Goal: Information Seeking & Learning: Learn about a topic

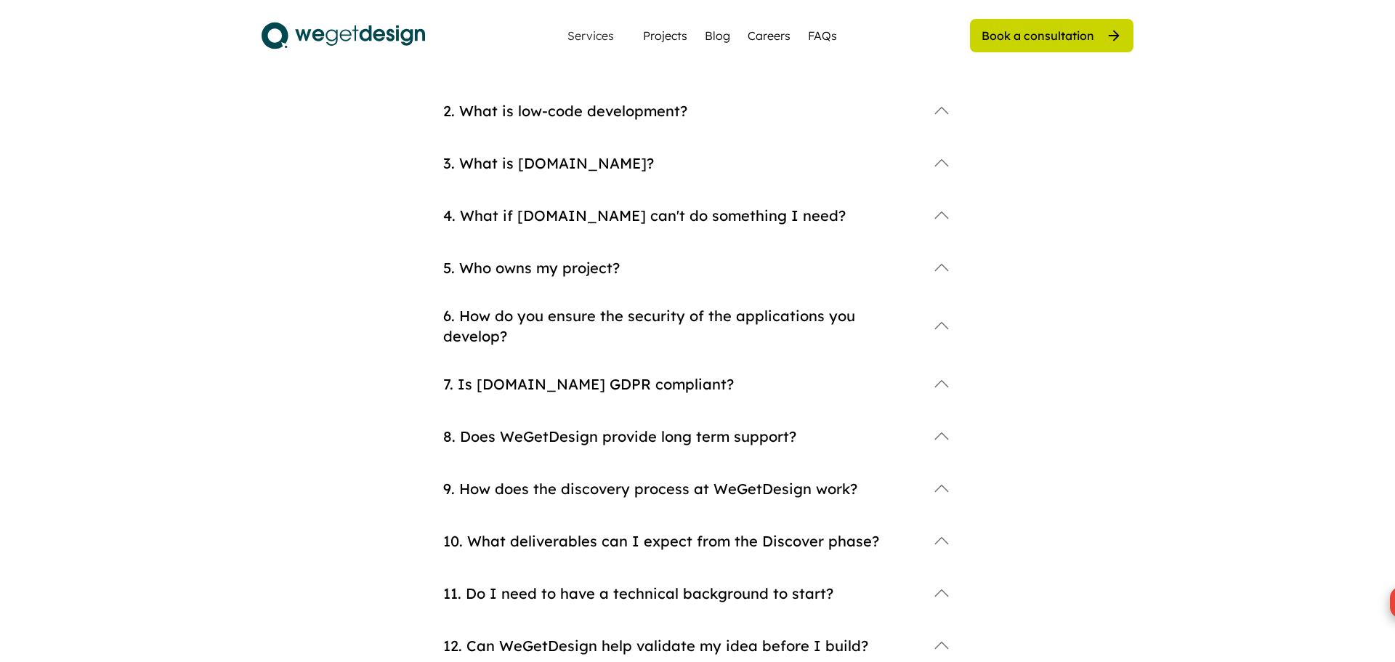
scroll to position [306, 0]
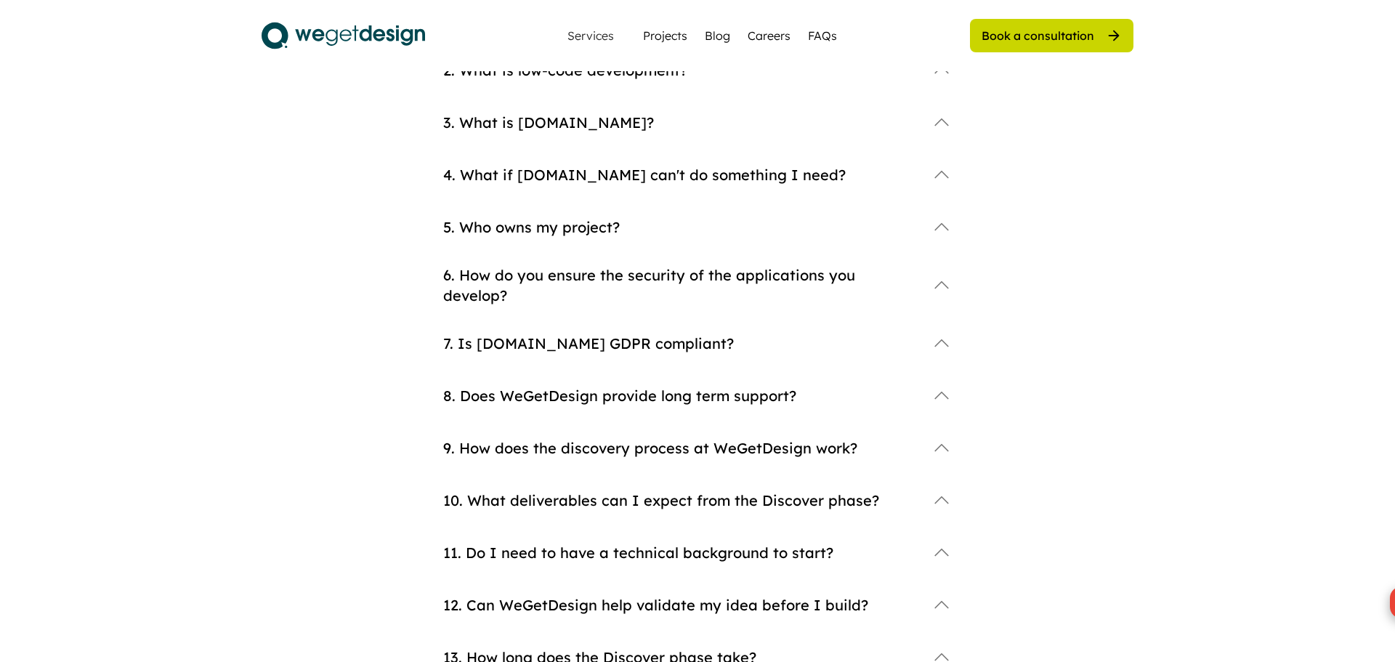
click at [598, 287] on div "6. How do you ensure the security of the applications you develop?" at bounding box center [680, 285] width 474 height 41
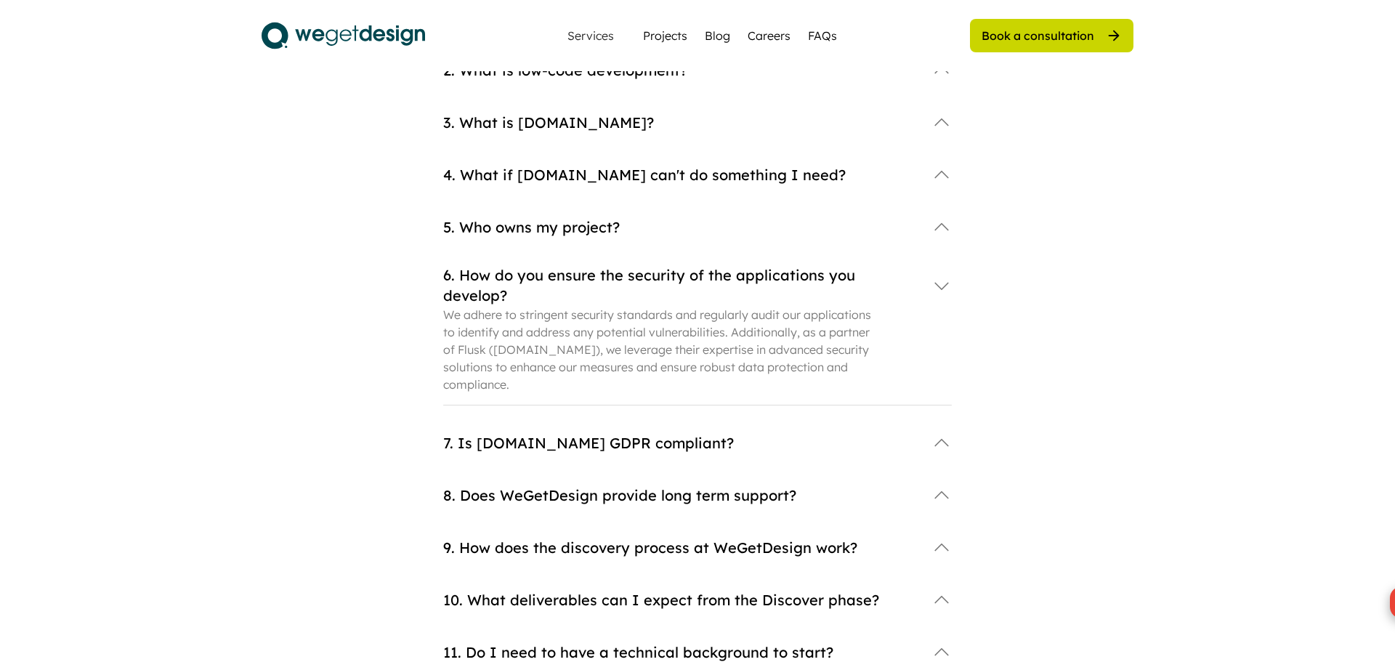
click at [573, 225] on div "5. Who owns my project?" at bounding box center [680, 227] width 474 height 20
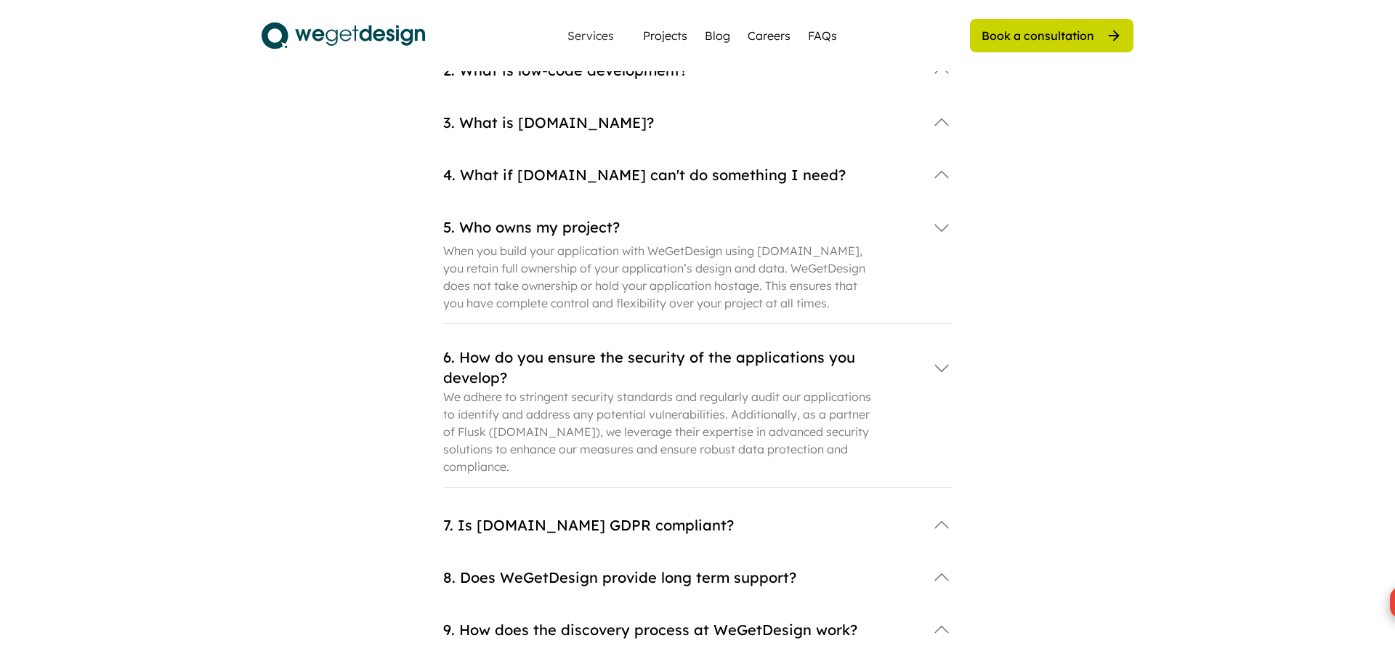
click at [579, 158] on div "3. What is Bubble.io?" at bounding box center [697, 134] width 509 height 52
click at [571, 166] on div "4. What if Bubble.io can't do something I need?" at bounding box center [680, 175] width 474 height 20
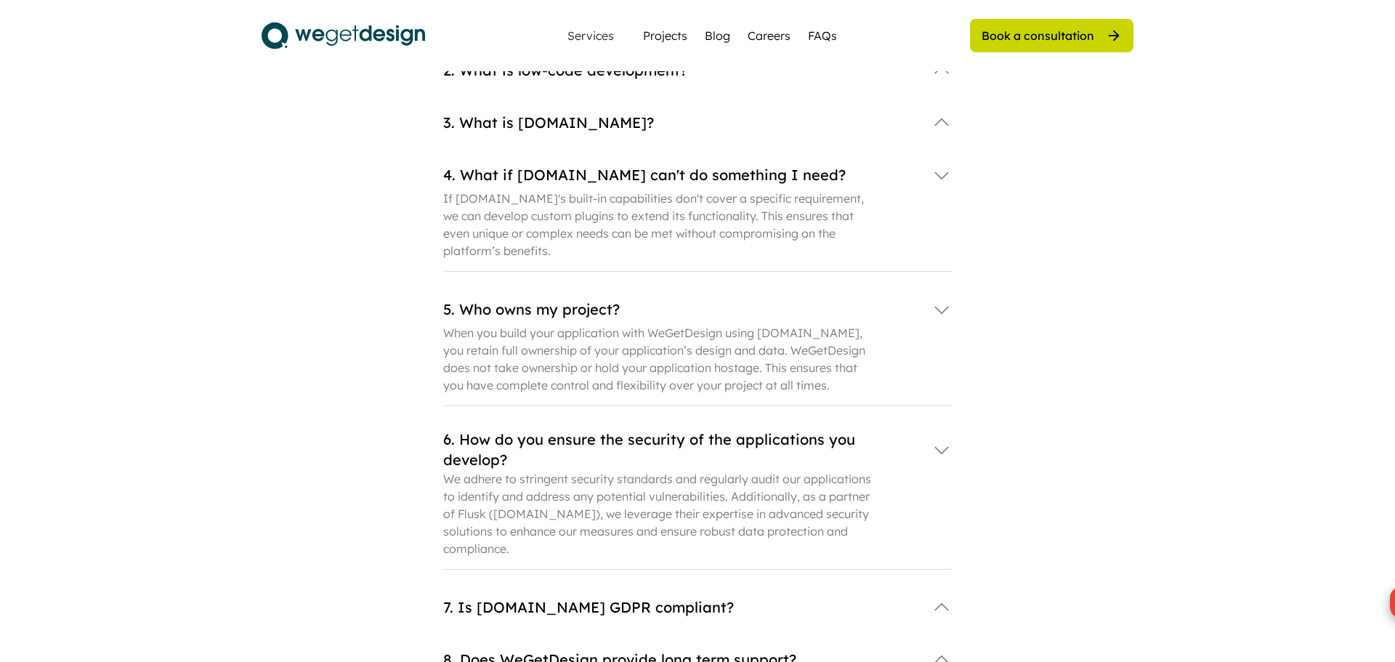
click at [555, 109] on div "3. What is Bubble.io?" at bounding box center [697, 122] width 509 height 29
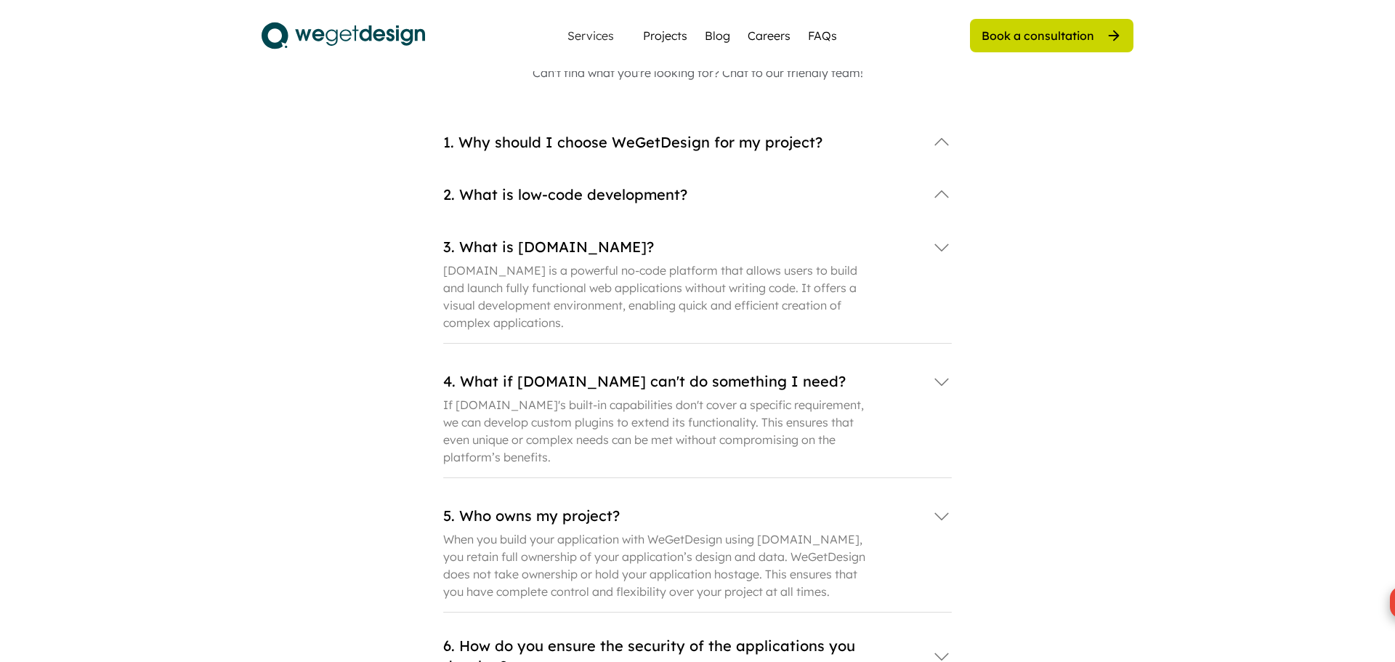
scroll to position [180, 0]
click at [564, 206] on div "2. What is low-code development?" at bounding box center [697, 196] width 509 height 29
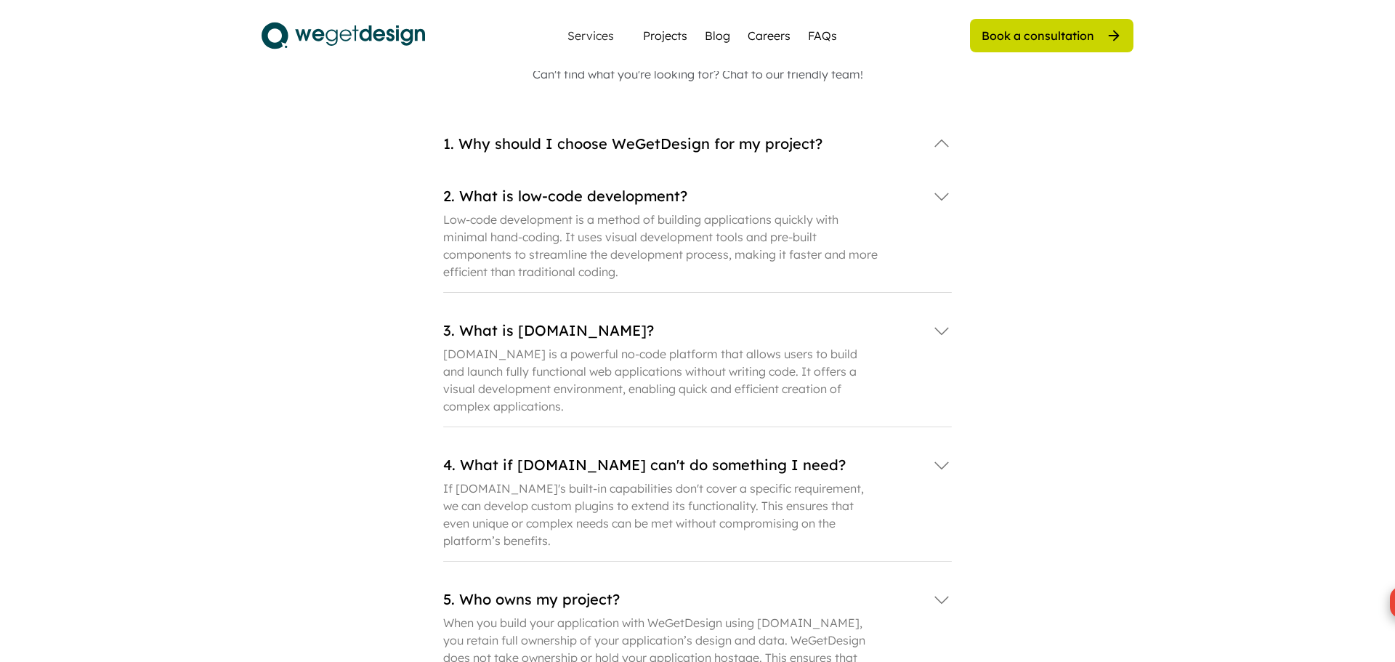
click at [556, 154] on div "1. Why should I choose WeGetDesign for my project?" at bounding box center [697, 143] width 509 height 29
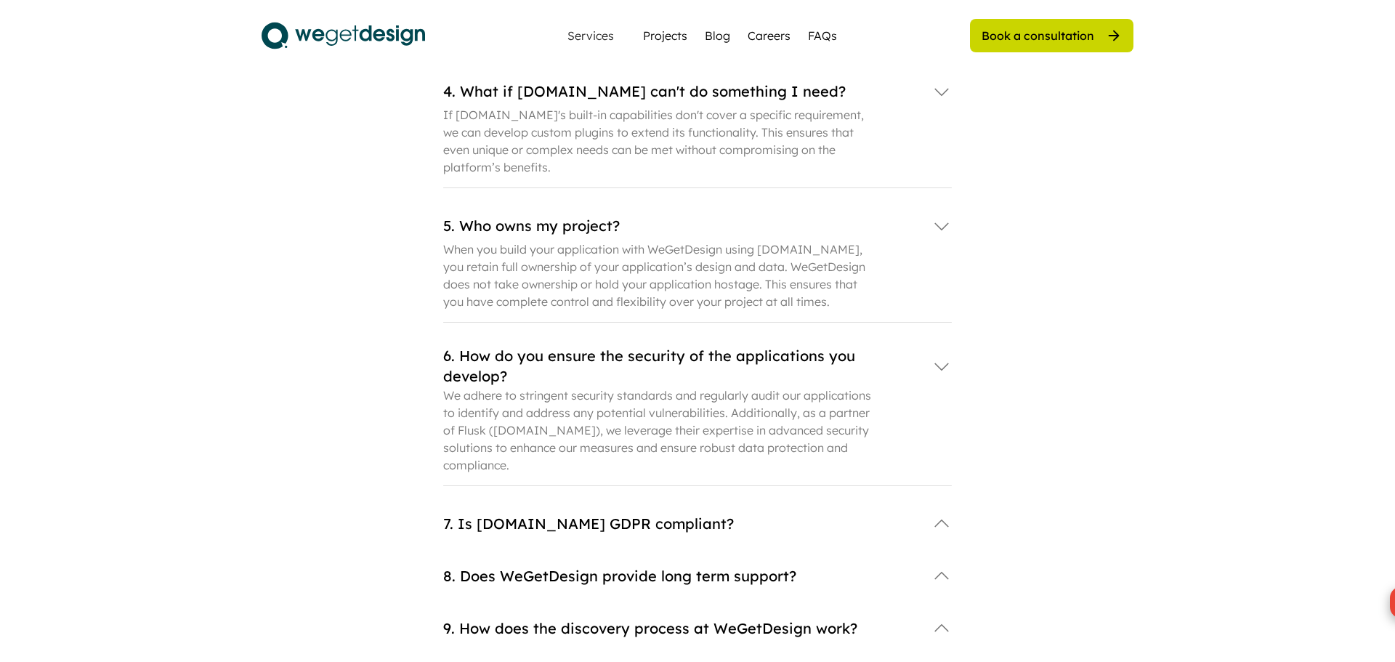
scroll to position [820, 0]
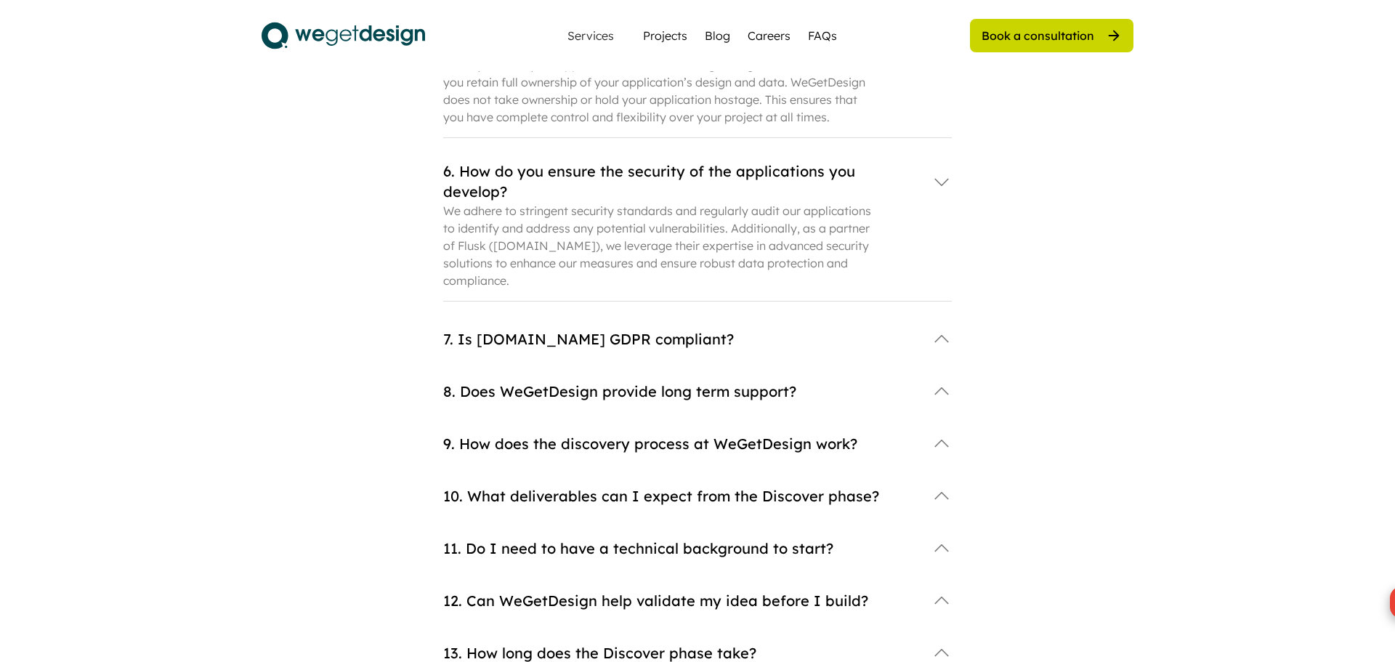
click at [594, 329] on div "7. Is Bubble.io GDPR compliant?" at bounding box center [680, 339] width 474 height 20
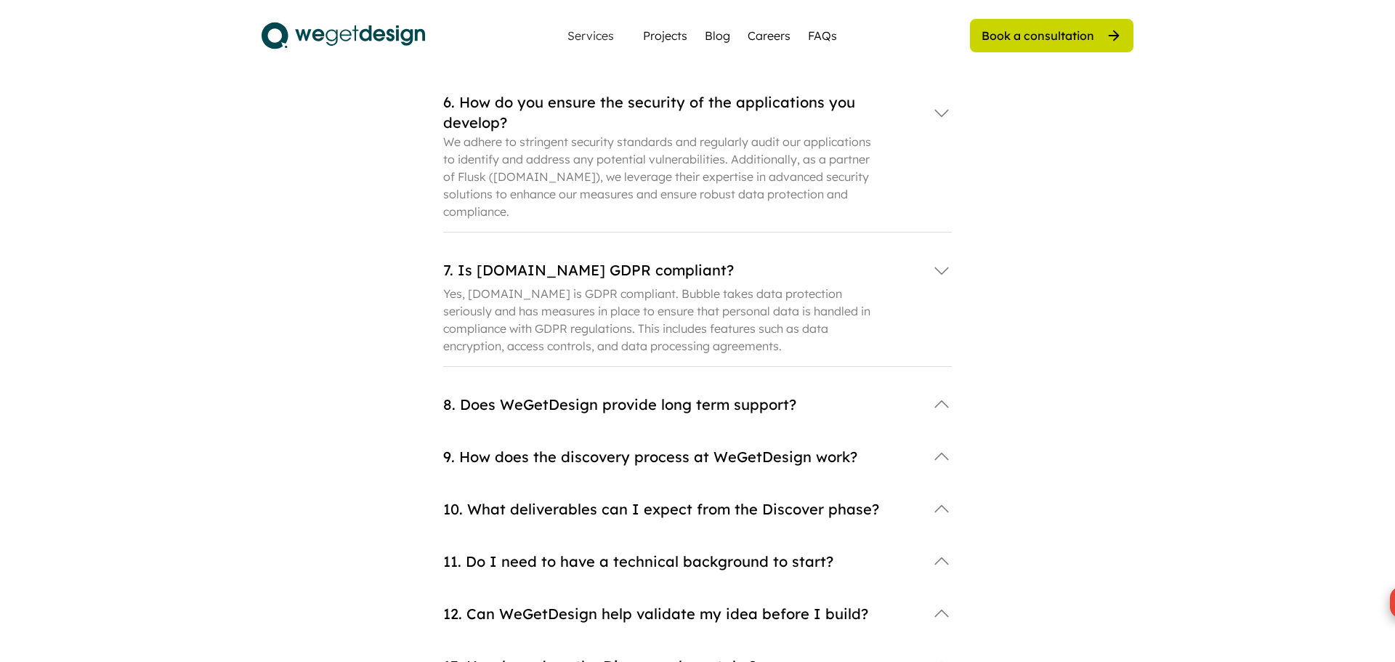
scroll to position [892, 0]
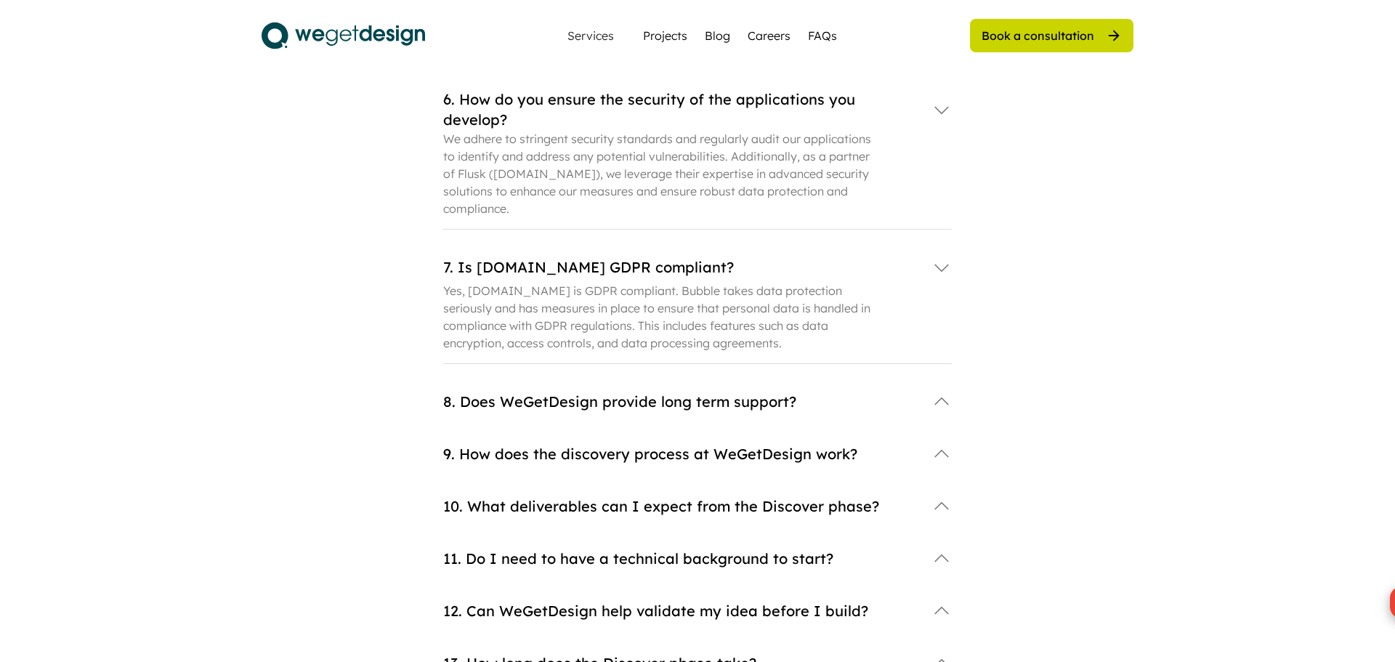
drag, startPoint x: 661, startPoint y: 346, endPoint x: 651, endPoint y: 376, distance: 32.2
click at [661, 347] on div "7. Is Bubble.io GDPR compliant? Yes, Bubble.io is GDPR compliant. Bubble takes …" at bounding box center [697, 320] width 509 height 134
click at [650, 392] on div "8. Does WeGetDesign provide long term support?" at bounding box center [680, 402] width 474 height 20
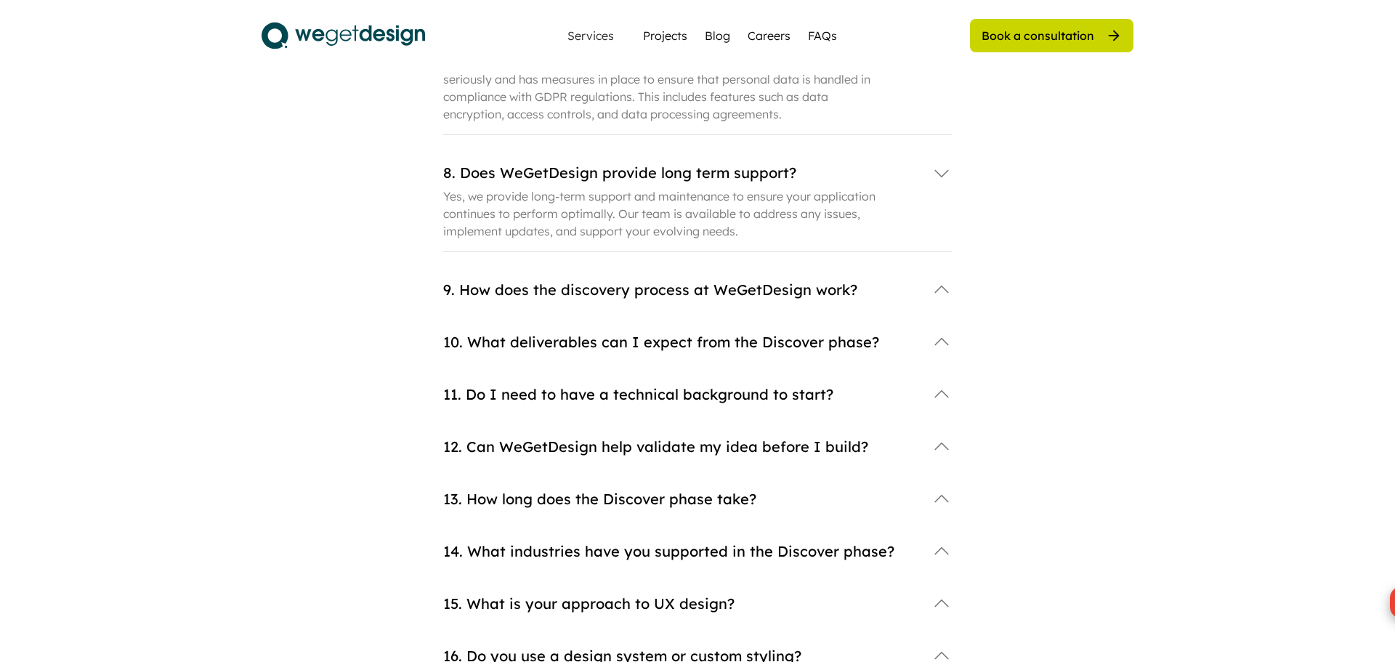
scroll to position [1126, 0]
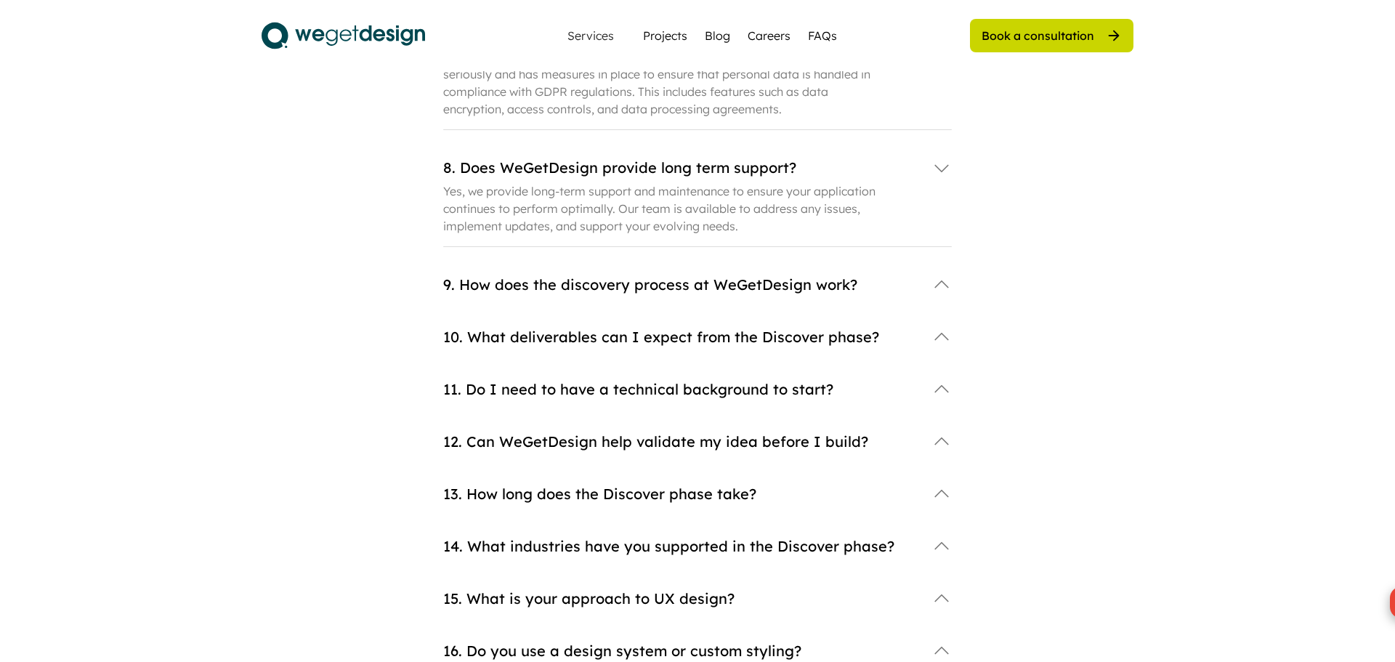
click at [575, 275] on div "9. How does the discovery process at WeGetDesign work?" at bounding box center [680, 285] width 474 height 20
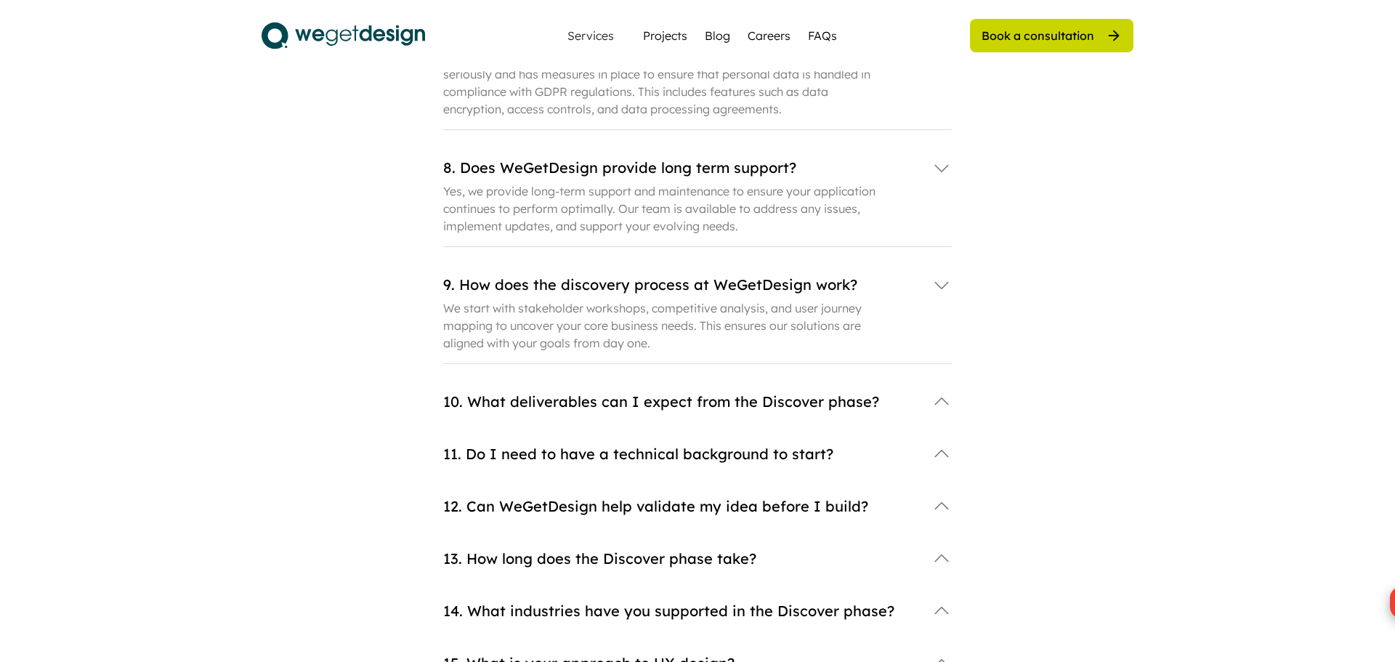
scroll to position [1370, 0]
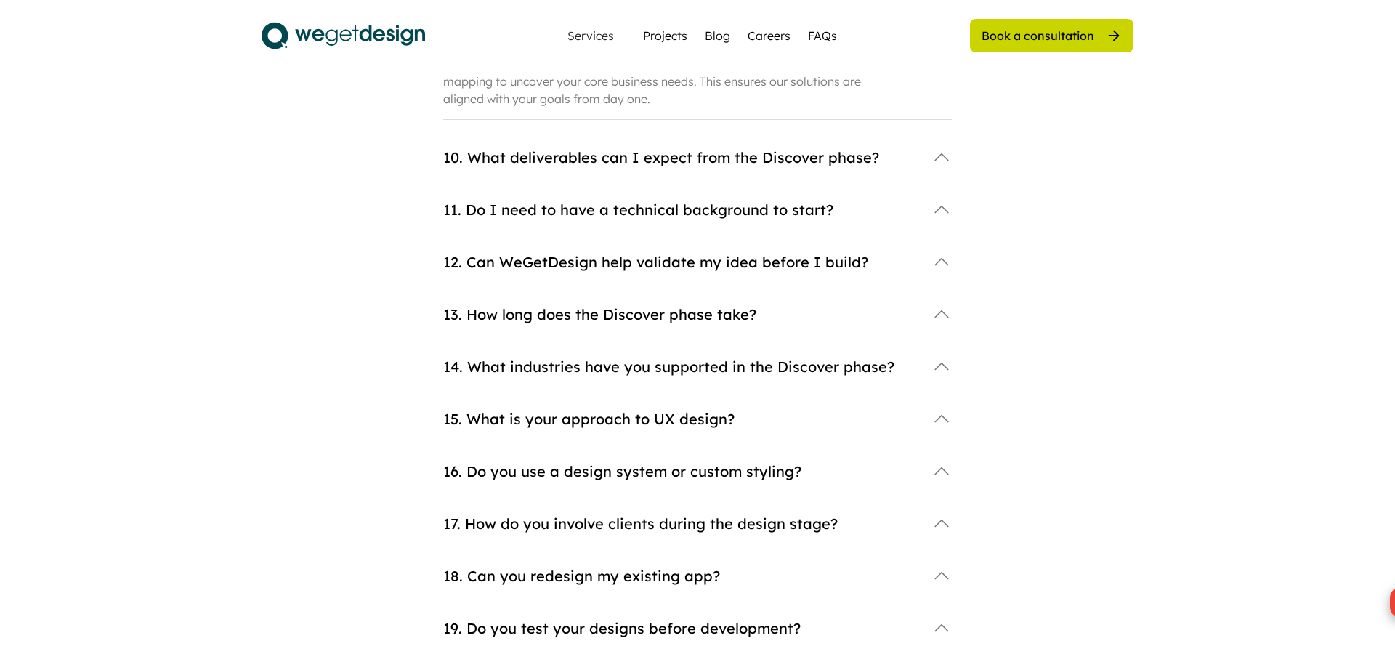
click at [482, 148] on div "10. What deliverables can I expect from the Discover phase?" at bounding box center [680, 158] width 474 height 20
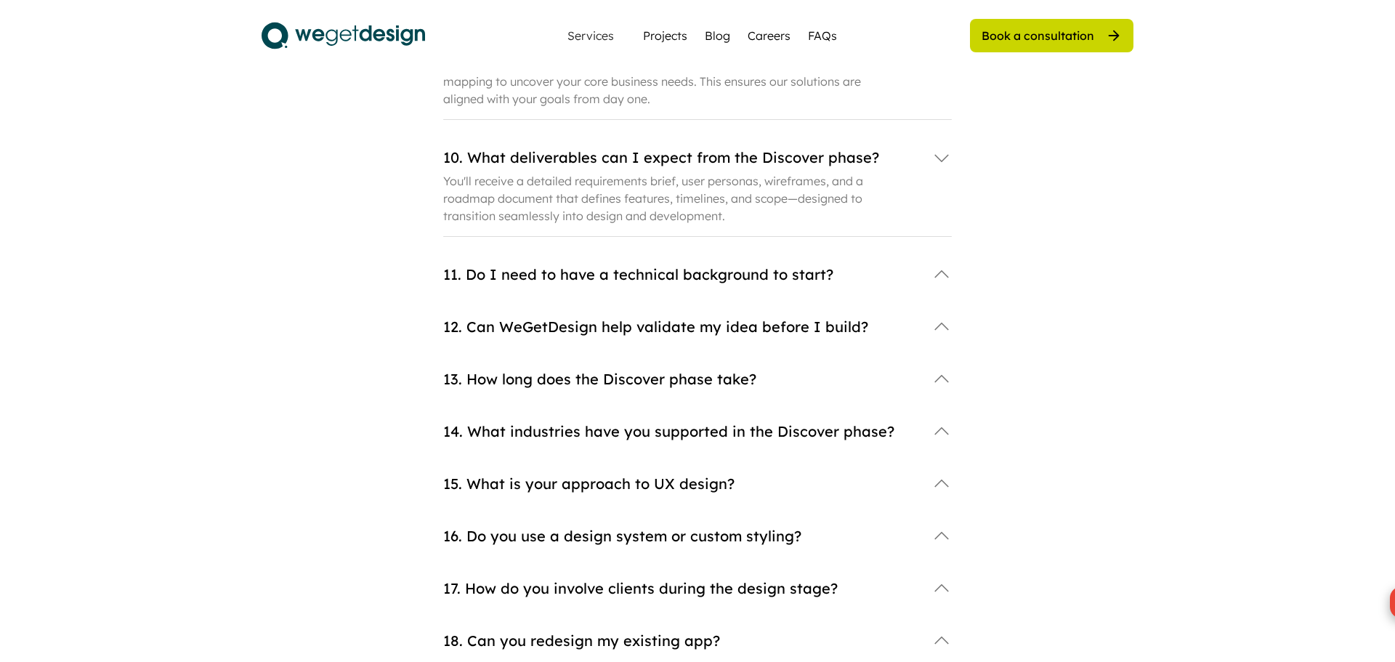
click at [478, 264] on div "11. Do I need to have a technical background to start?" at bounding box center [680, 274] width 474 height 20
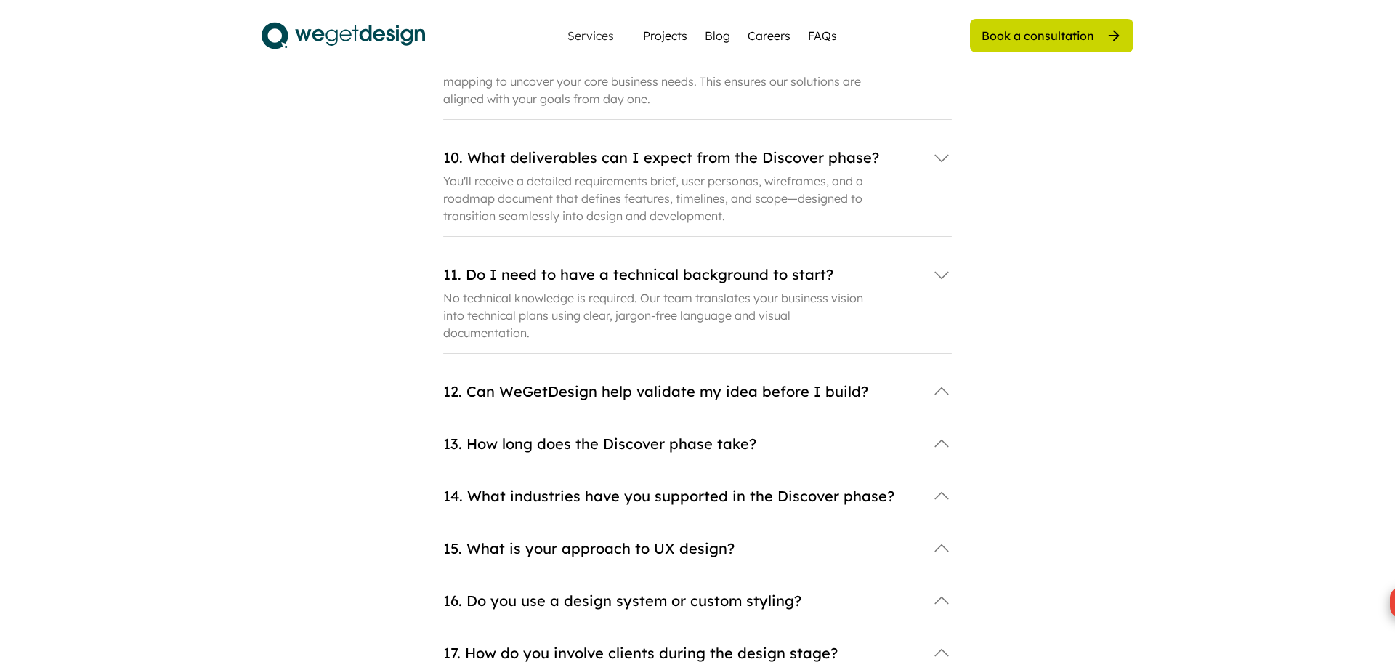
click at [469, 377] on div "12. Can WeGetDesign help validate my idea before I build?" at bounding box center [697, 391] width 509 height 29
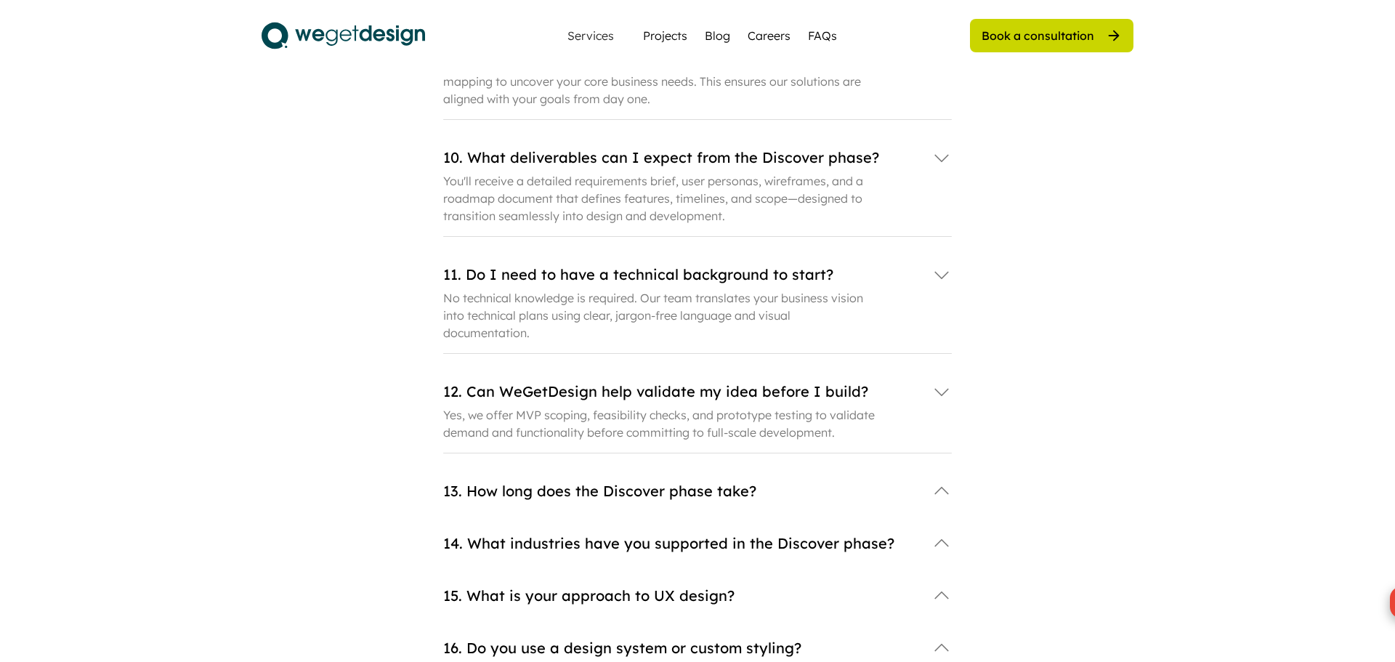
click at [476, 477] on div "13. How long does the Discover phase take?" at bounding box center [697, 491] width 509 height 29
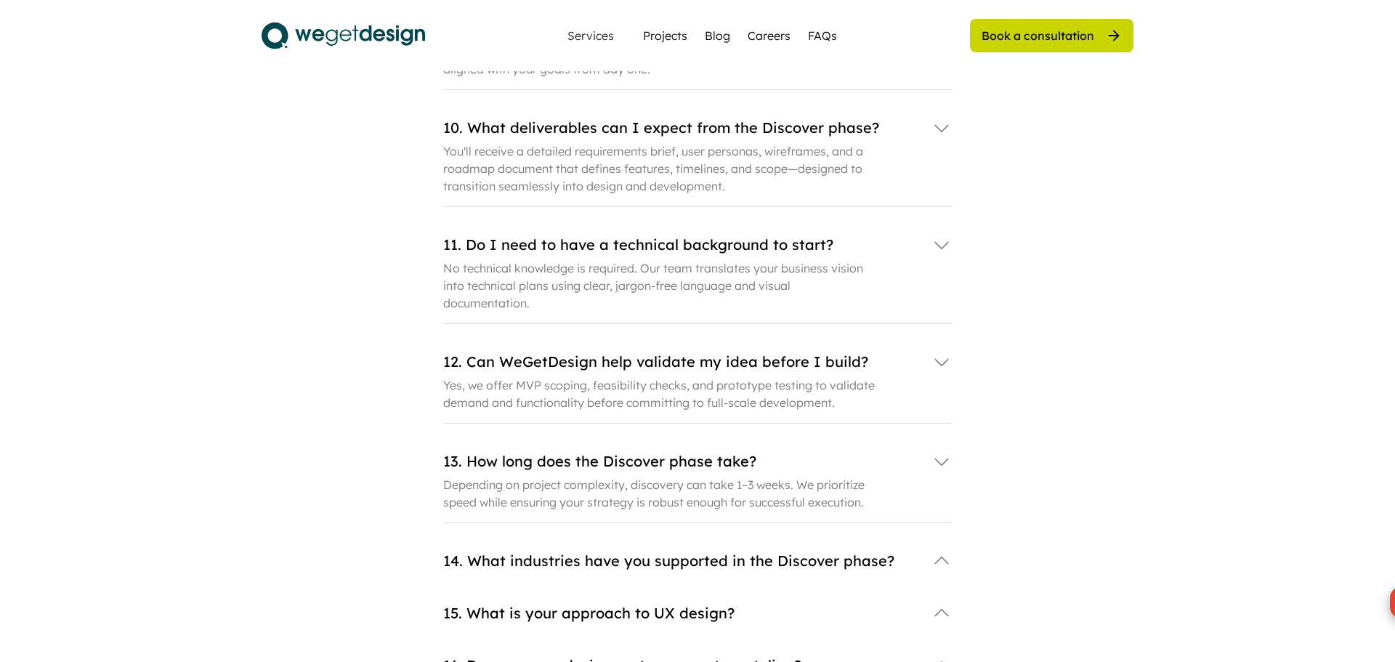
scroll to position [1622, 0]
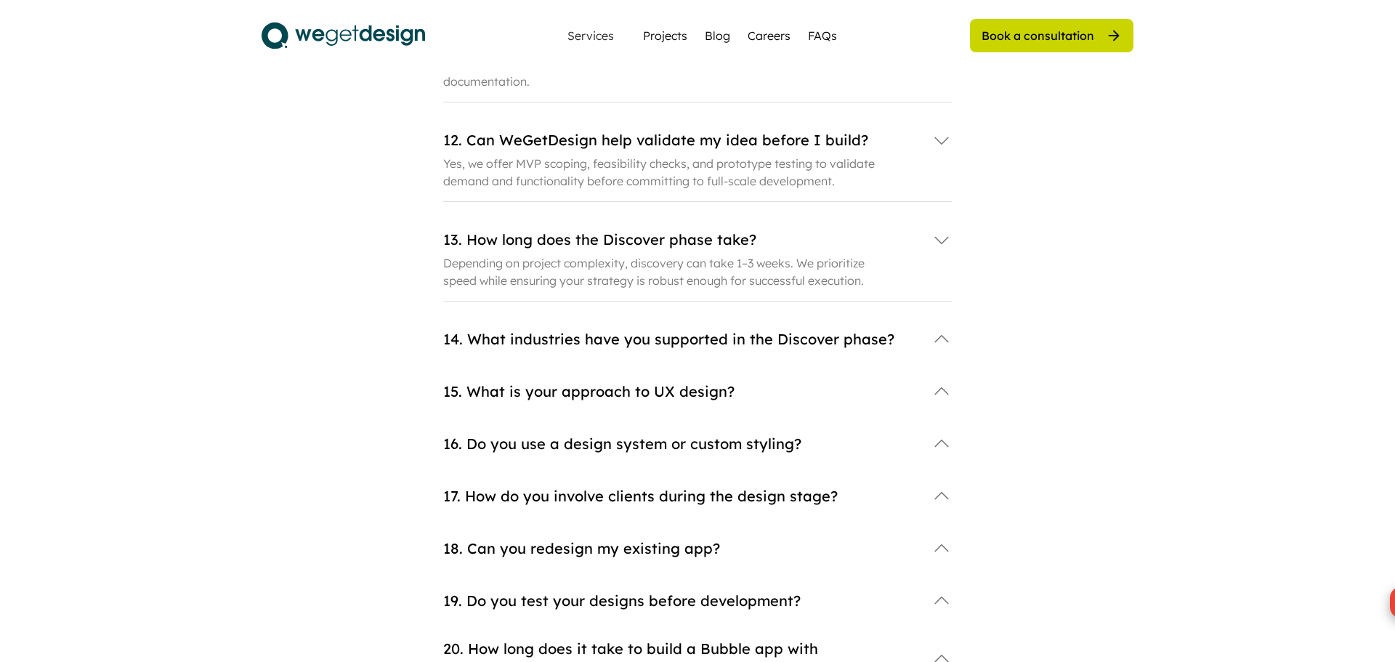
click at [493, 327] on div "14. What industries have you supported in the Discover phase?" at bounding box center [697, 351] width 509 height 52
click at [498, 329] on div "14. What industries have you supported in the Discover phase?" at bounding box center [680, 339] width 474 height 20
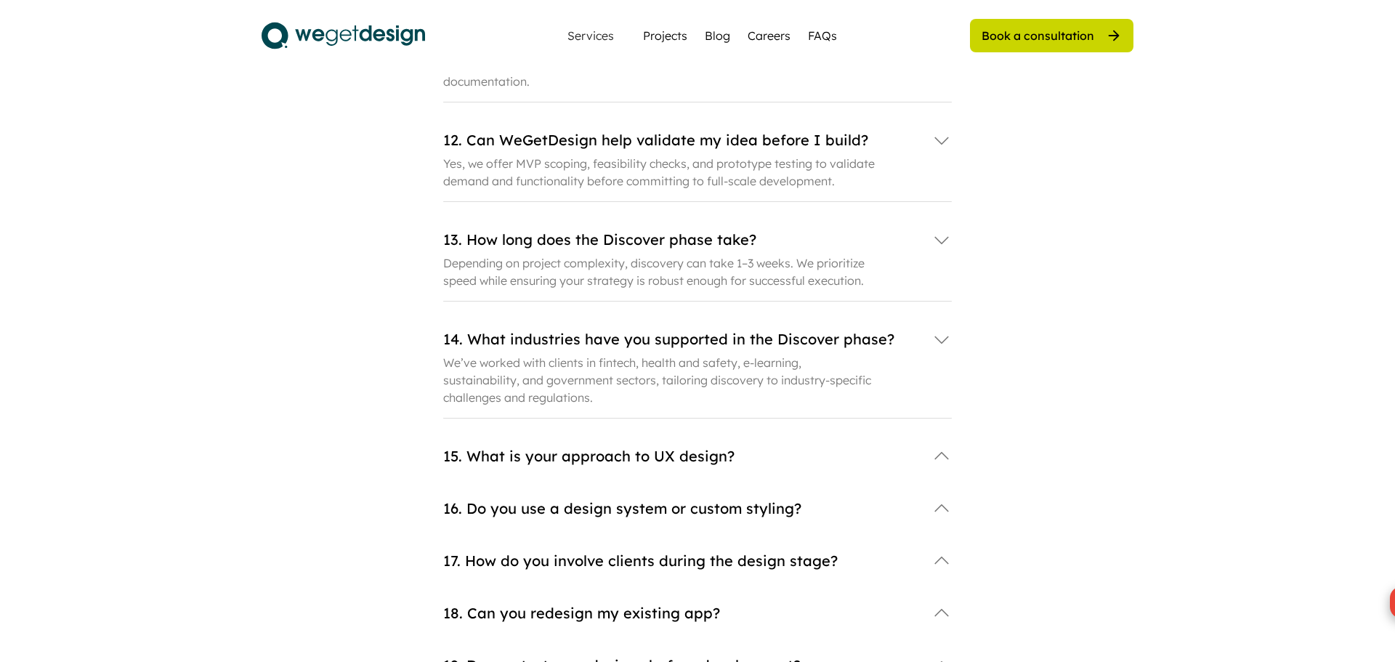
click at [466, 446] on div "15. What is your approach to UX design?" at bounding box center [680, 456] width 474 height 20
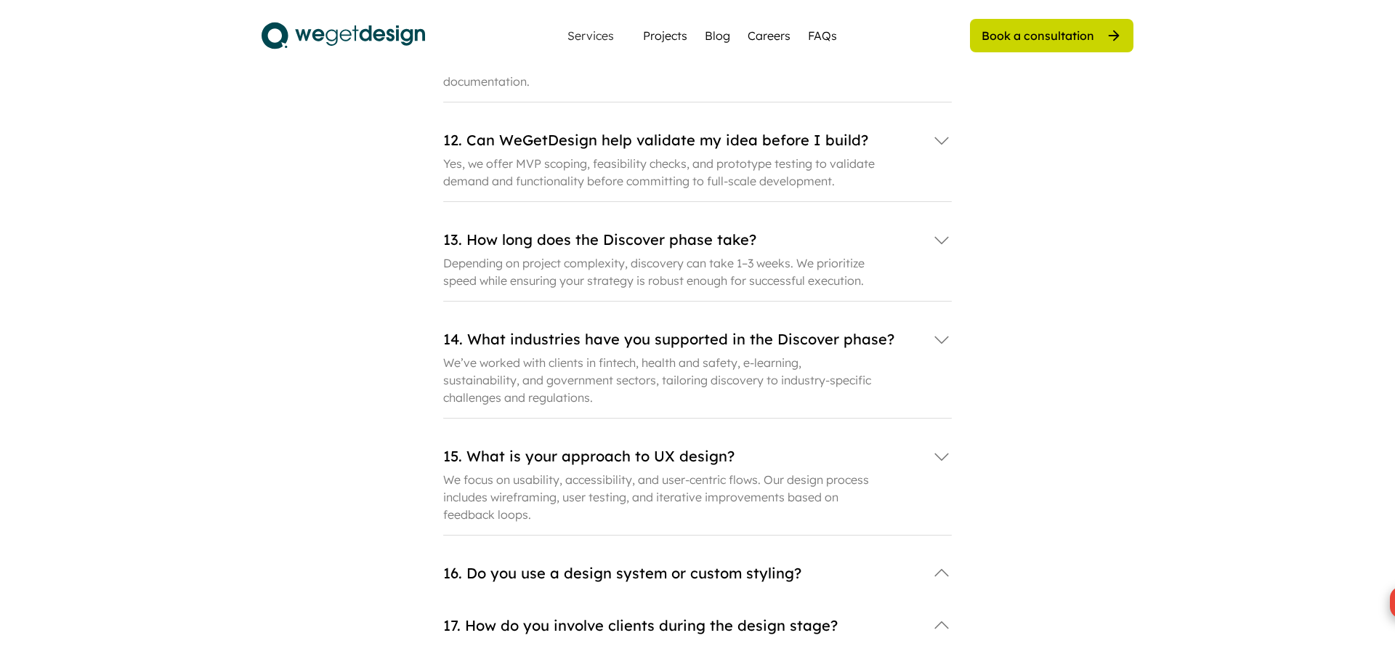
drag, startPoint x: 480, startPoint y: 507, endPoint x: 479, endPoint y: 517, distance: 10.2
click at [479, 517] on div "15. What is your approach to UX design? We focus on usability, accessibility, a…" at bounding box center [697, 500] width 509 height 117
click at [478, 563] on div "16. Do you use a design system or custom styling?" at bounding box center [680, 573] width 474 height 20
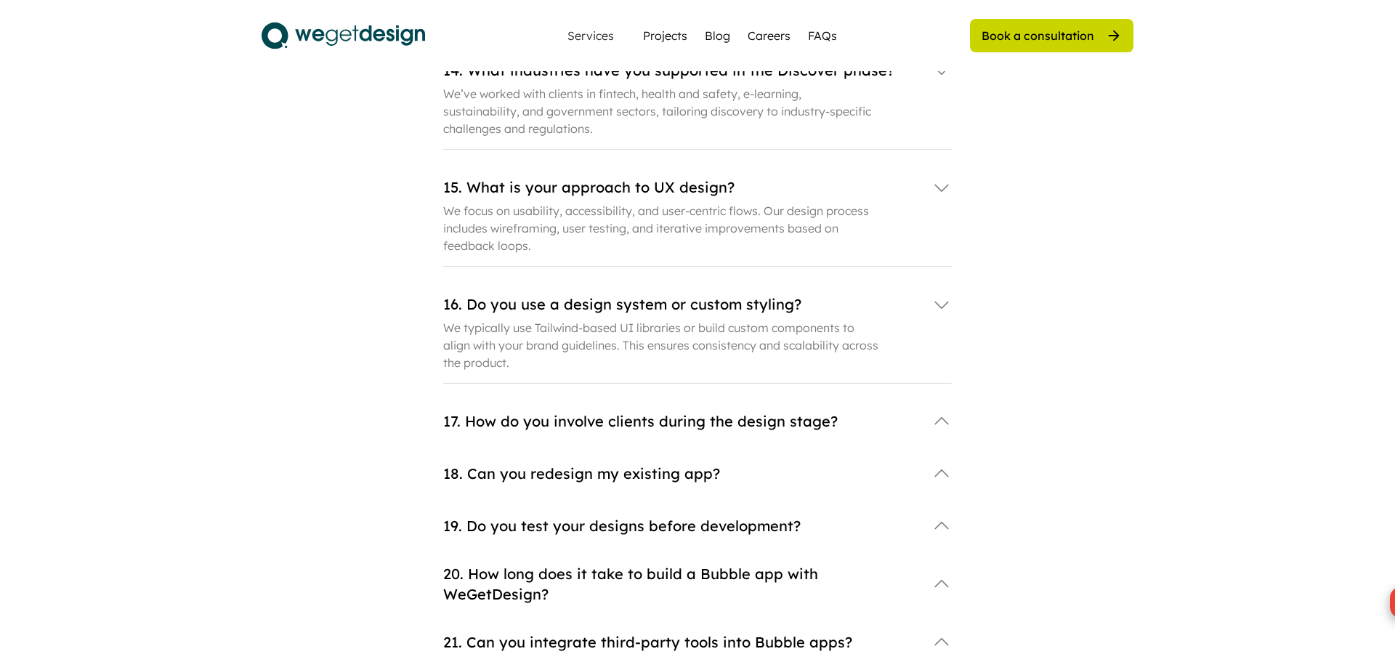
scroll to position [1910, 0]
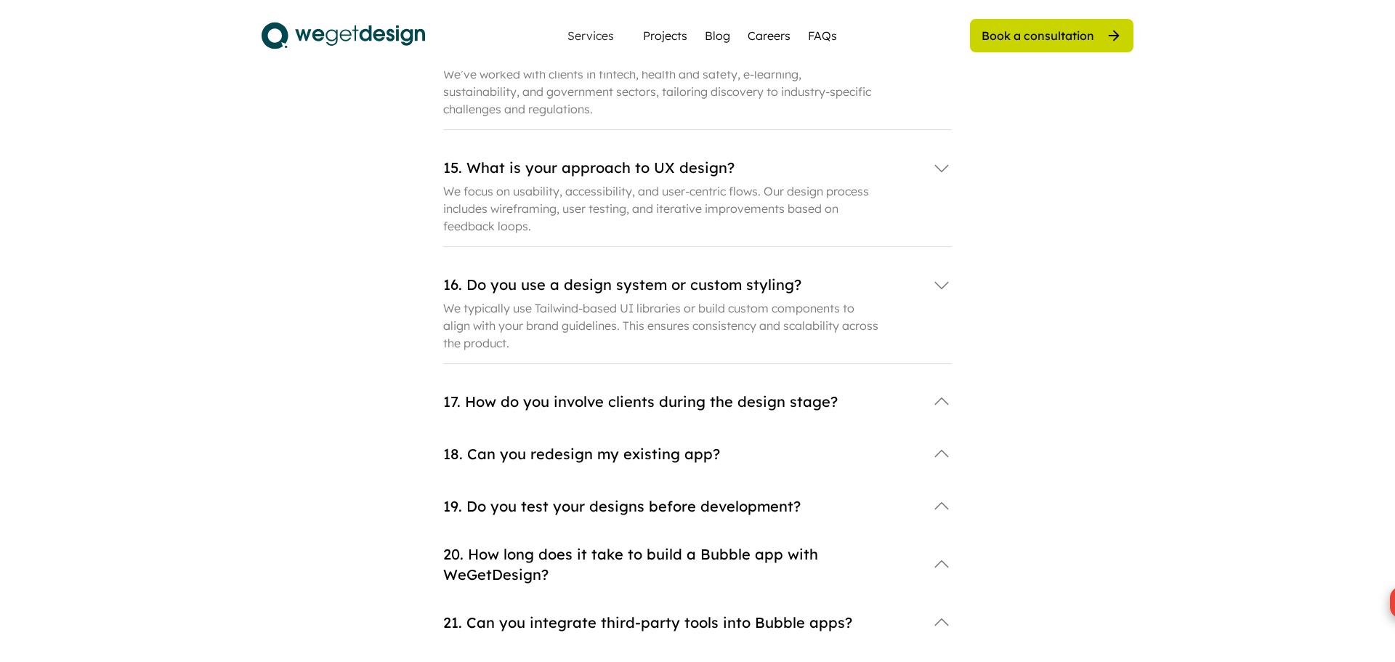
click at [542, 392] on div "17. How do you involve clients during the design stage?" at bounding box center [680, 402] width 474 height 20
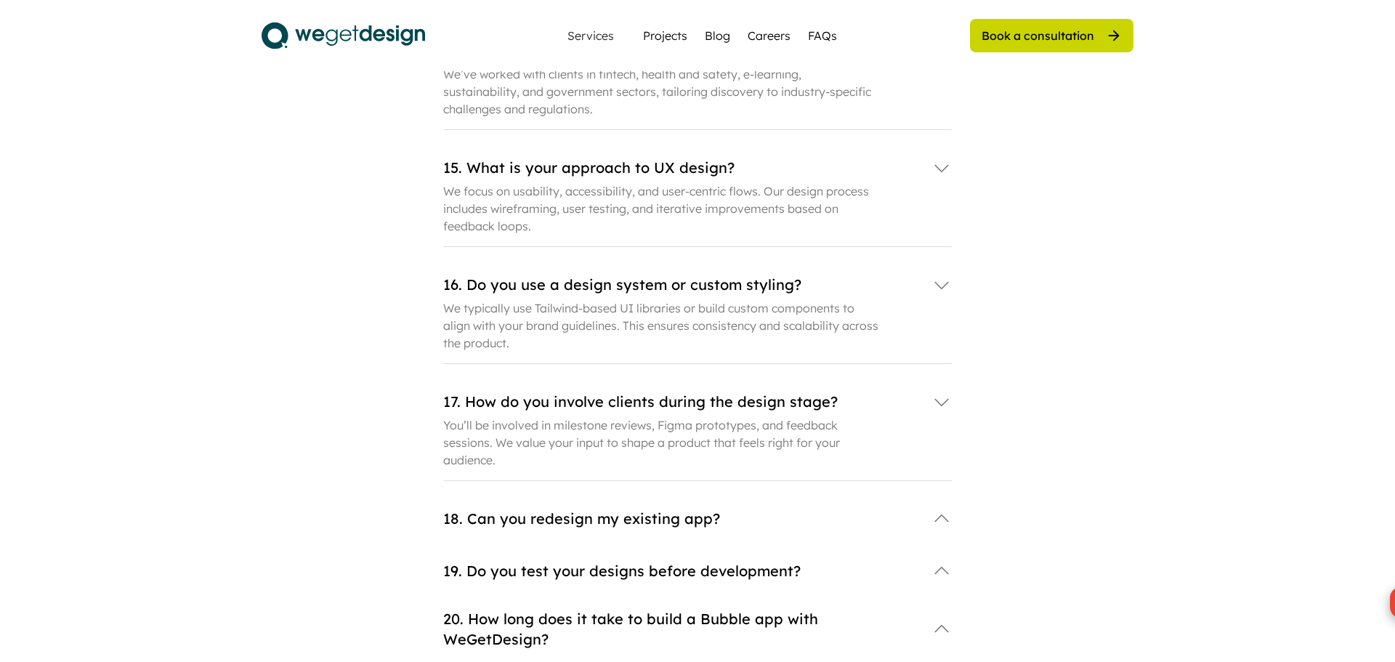
click at [583, 509] on div "18. Can you redesign my existing app?" at bounding box center [680, 519] width 474 height 20
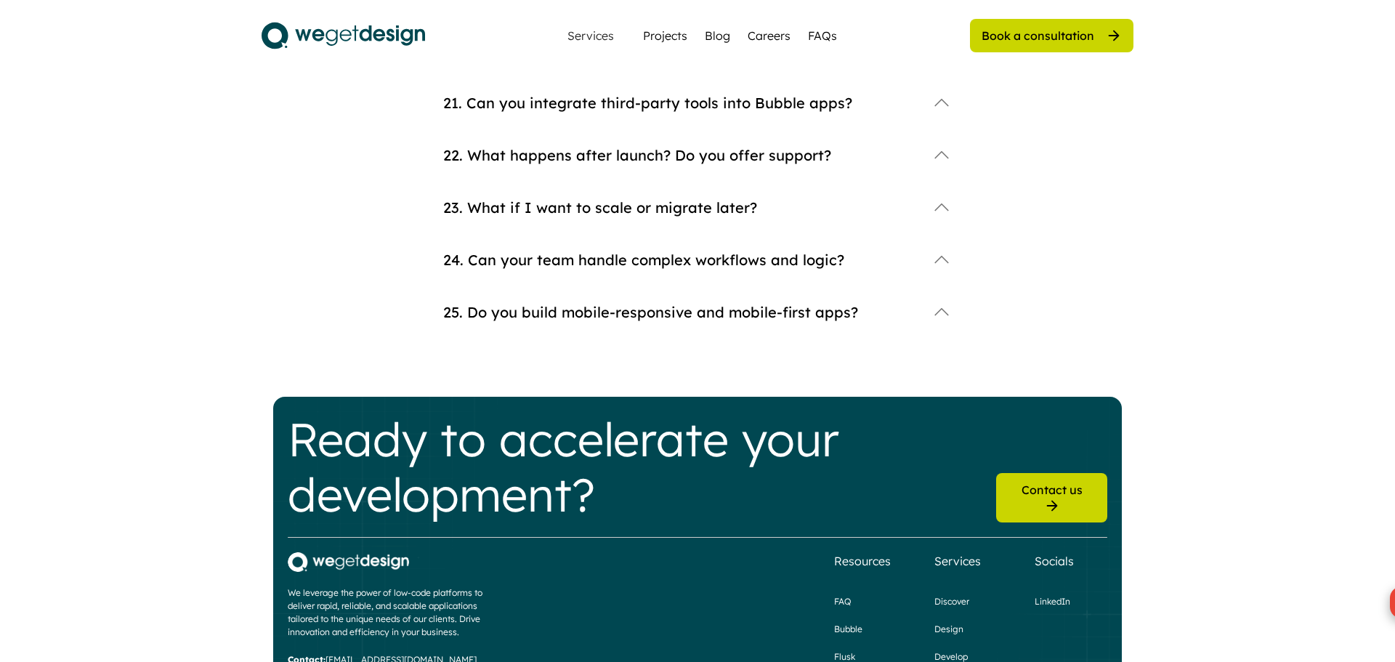
scroll to position [2540, 0]
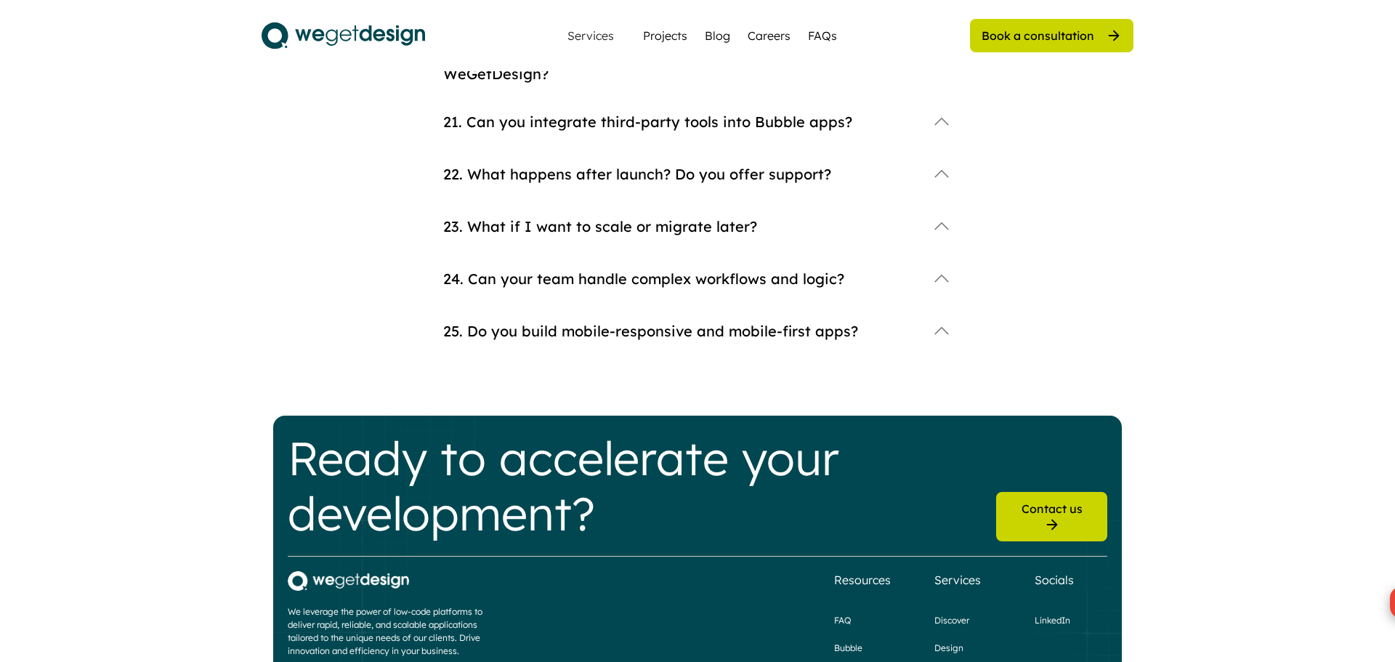
click at [626, 321] on div "25. Do you build mobile-responsive and mobile-first apps?" at bounding box center [680, 331] width 474 height 20
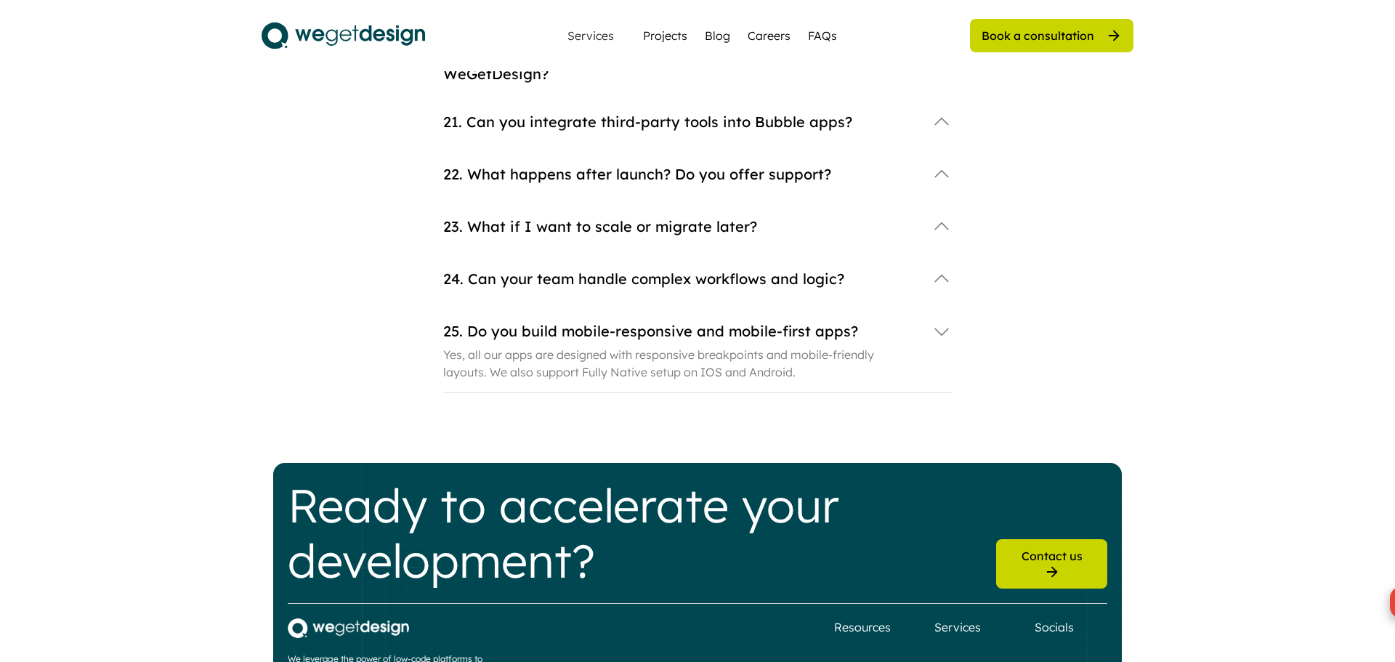
click at [606, 269] on div "24. Can your team handle complex workflows and logic?" at bounding box center [680, 279] width 474 height 20
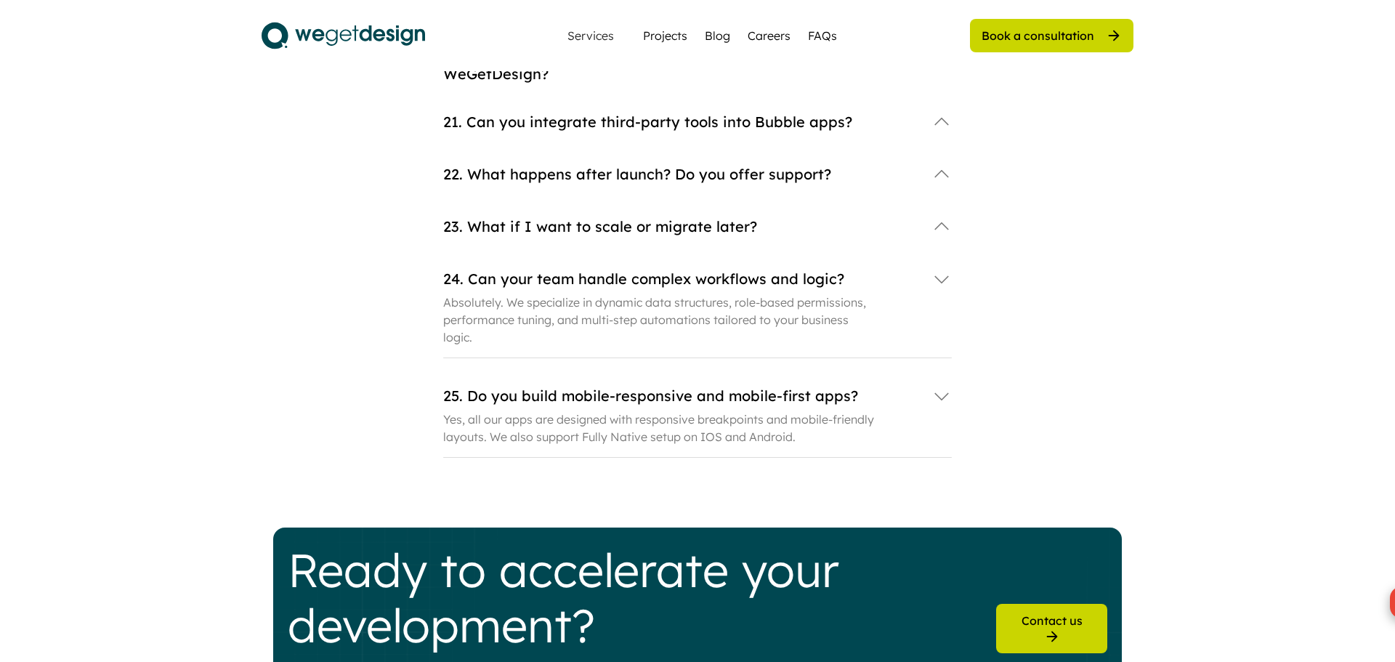
click at [629, 217] on div "23. What if I want to scale or migrate later?" at bounding box center [680, 227] width 474 height 20
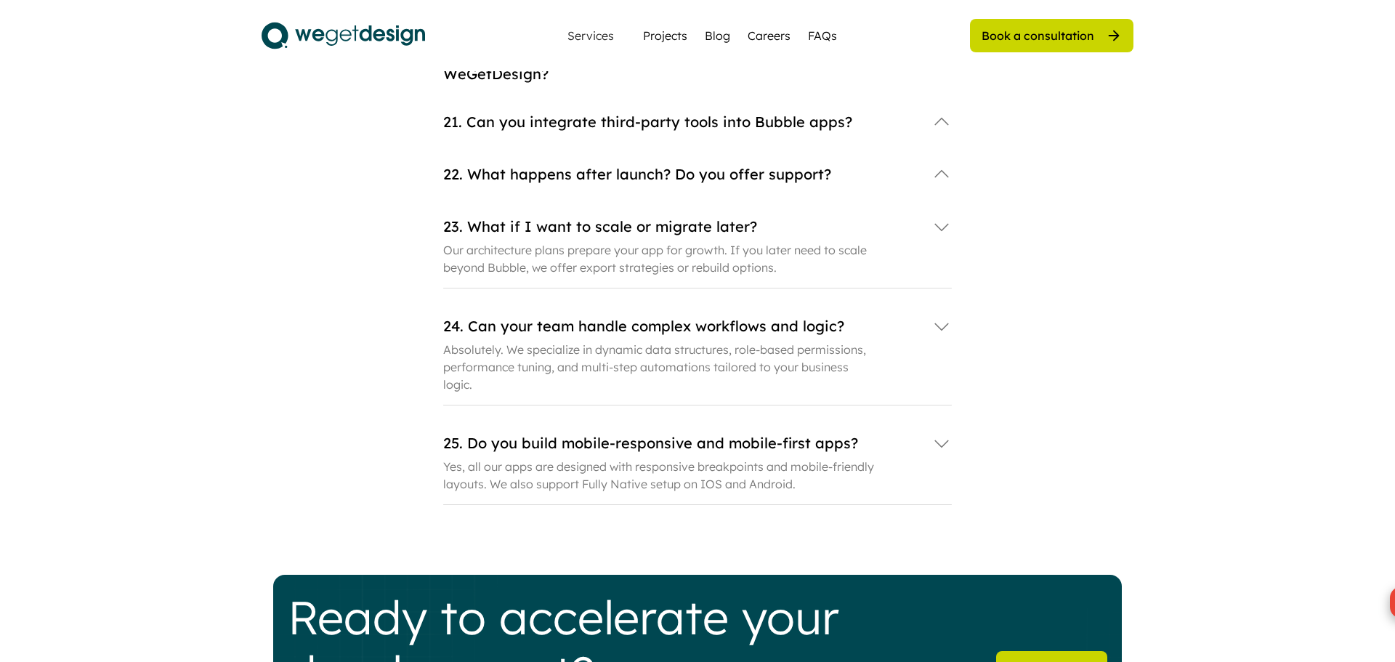
click at [665, 164] on div "22. What happens after launch? Do you offer support?" at bounding box center [680, 174] width 474 height 20
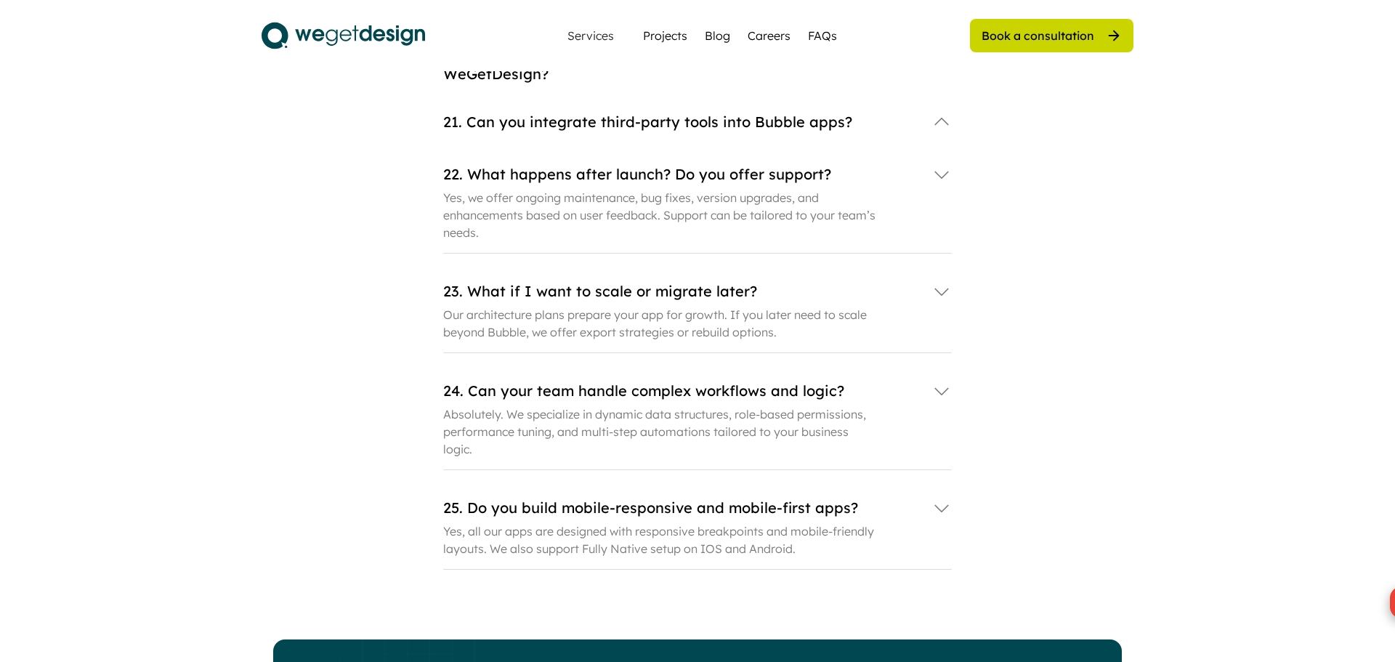
click at [642, 112] on div "21. Can you integrate third-party tools into Bubble apps?" at bounding box center [680, 122] width 474 height 20
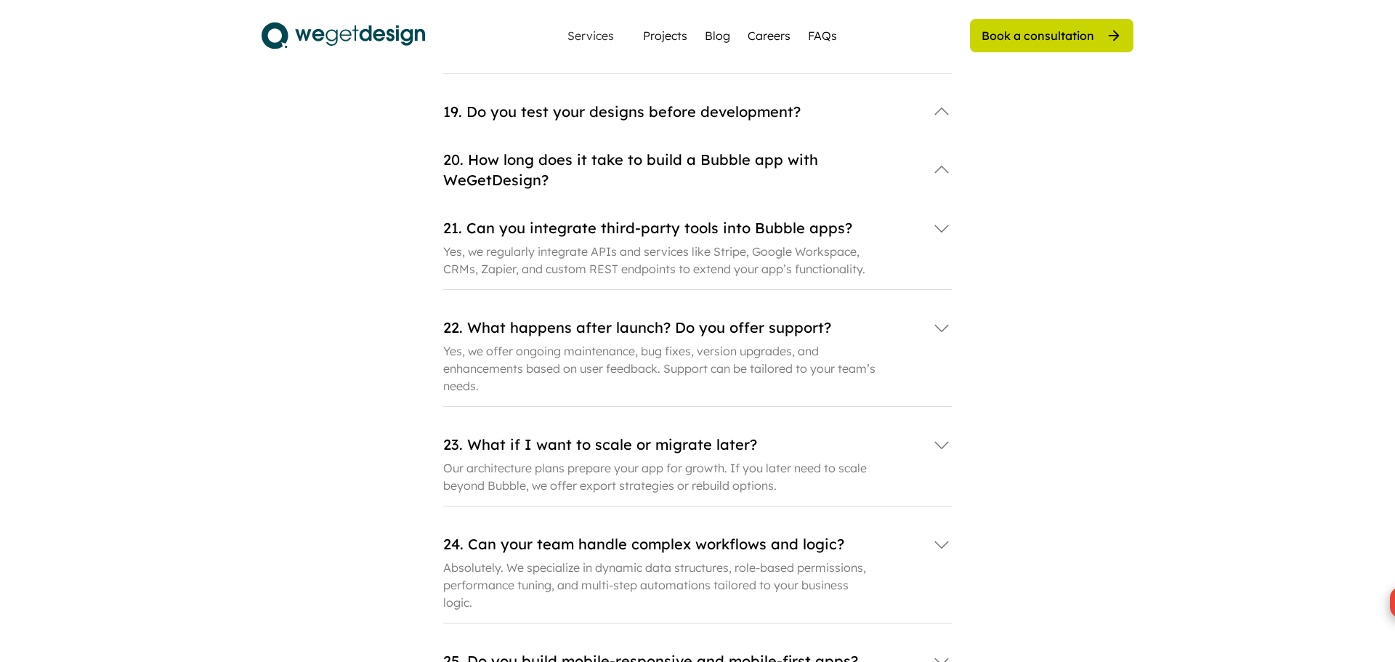
scroll to position [2244, 0]
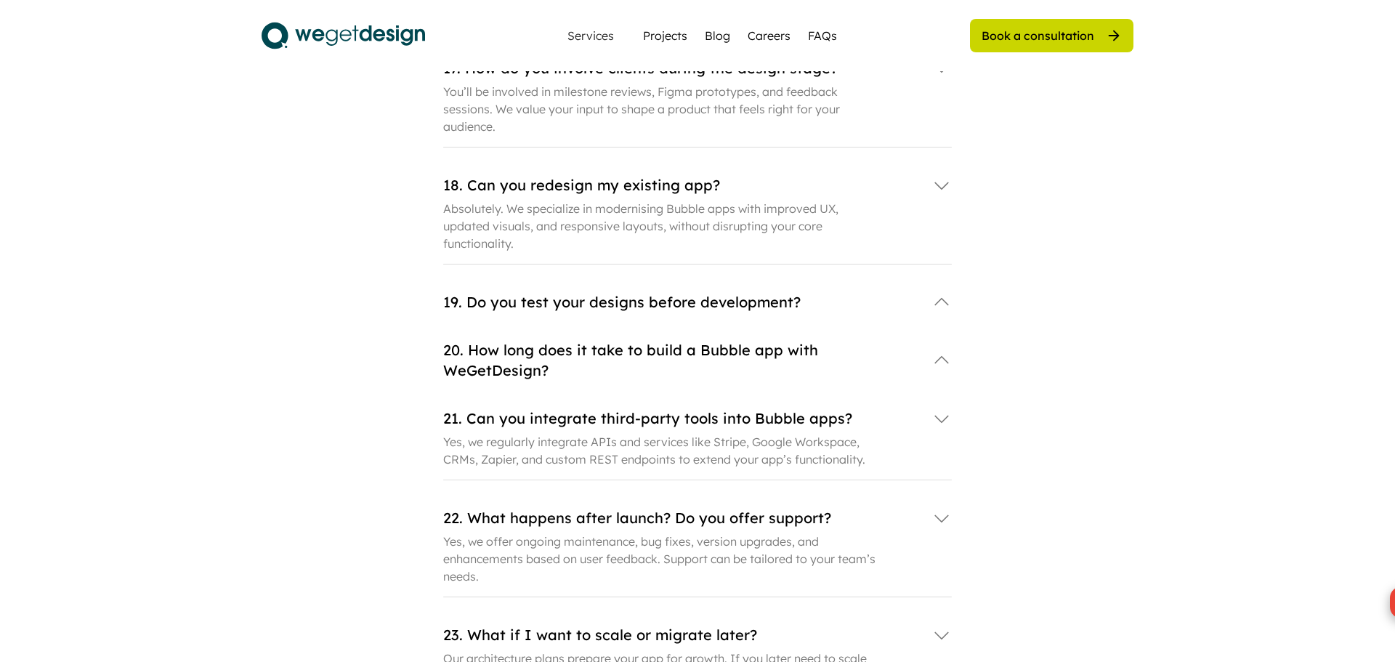
click at [610, 340] on div "20. How long does it take to build a Bubble app with WeGetDesign?" at bounding box center [697, 360] width 509 height 41
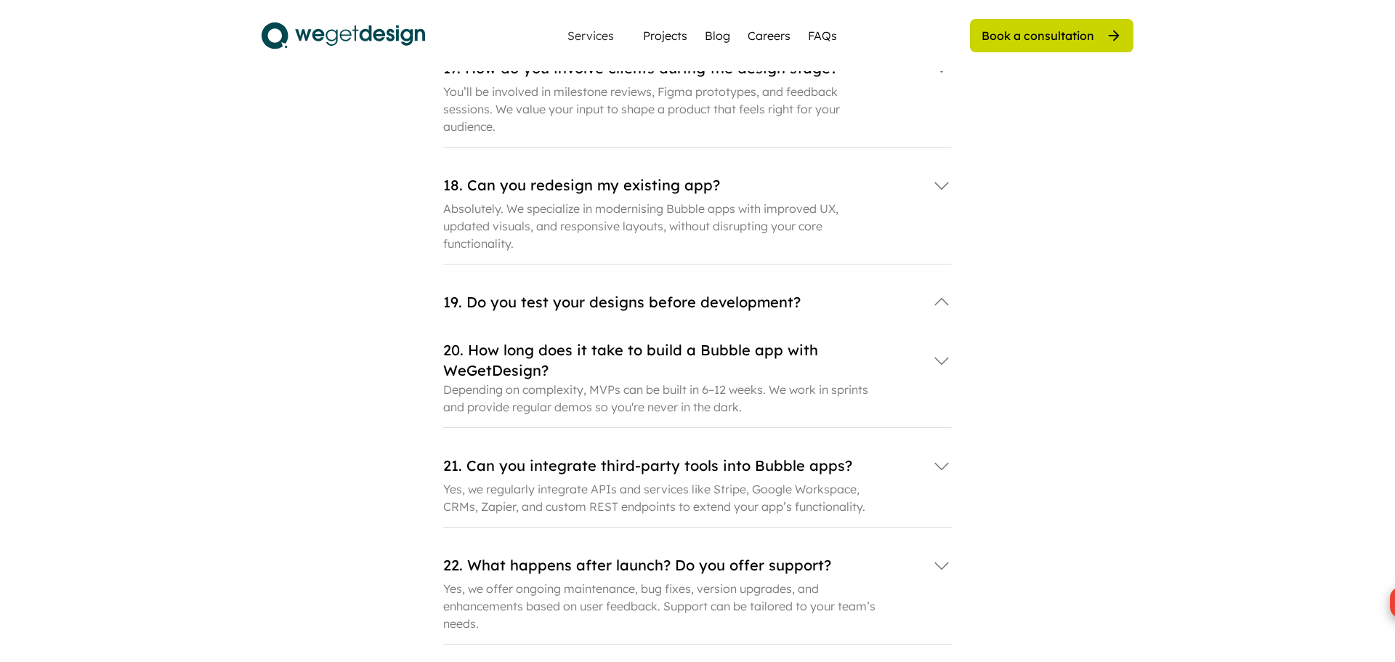
click at [606, 292] on div "19. Do you test your designs before development?" at bounding box center [680, 302] width 474 height 20
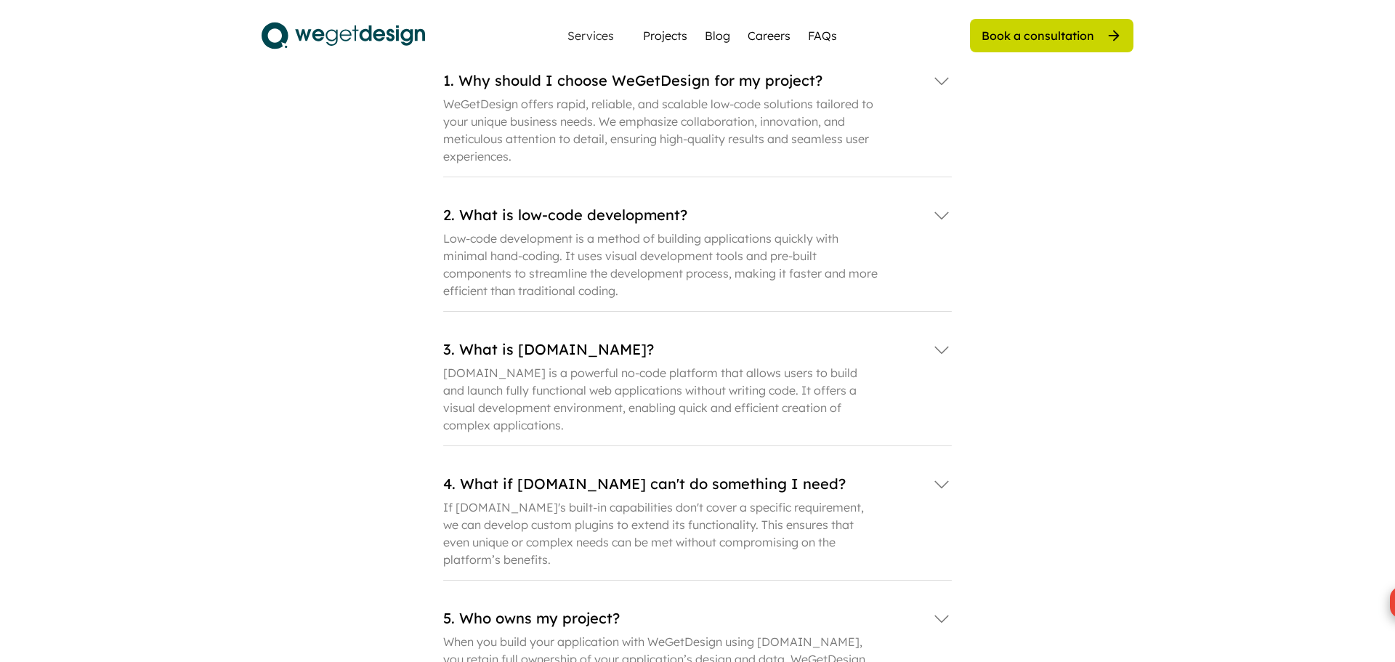
scroll to position [3045, 0]
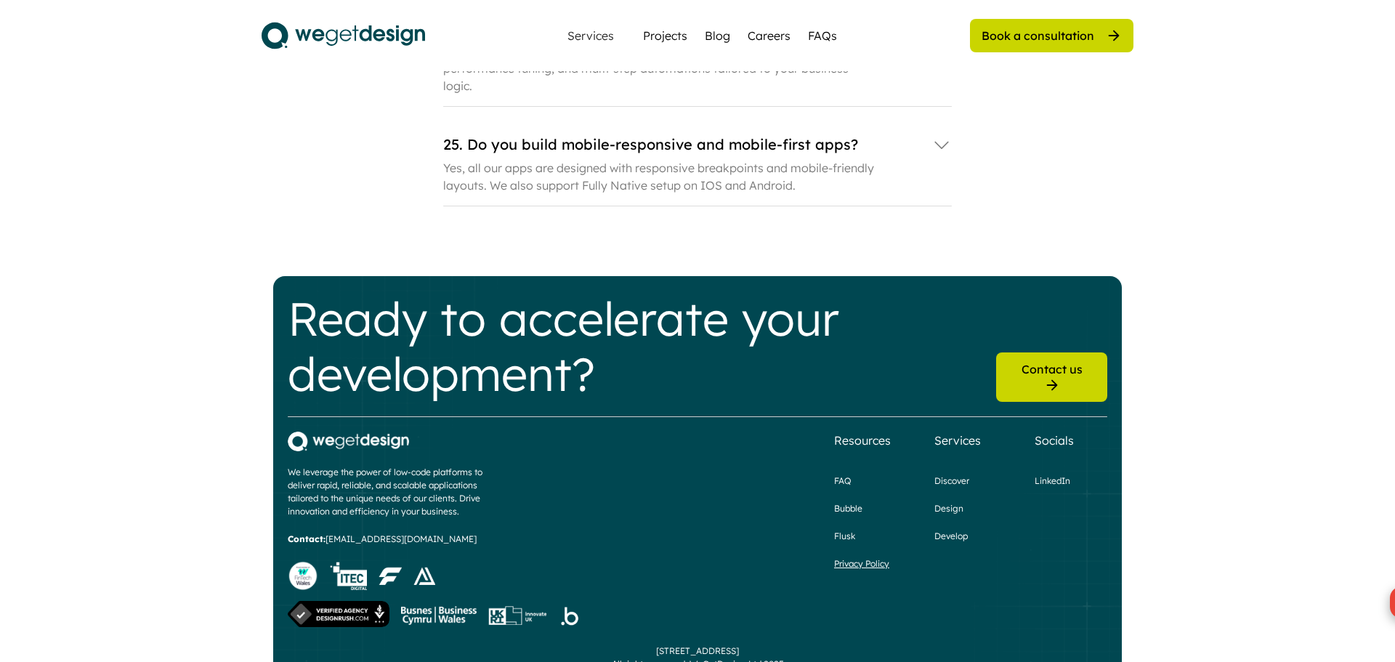
click at [854, 557] on div "Privacy Policy" at bounding box center [861, 563] width 55 height 13
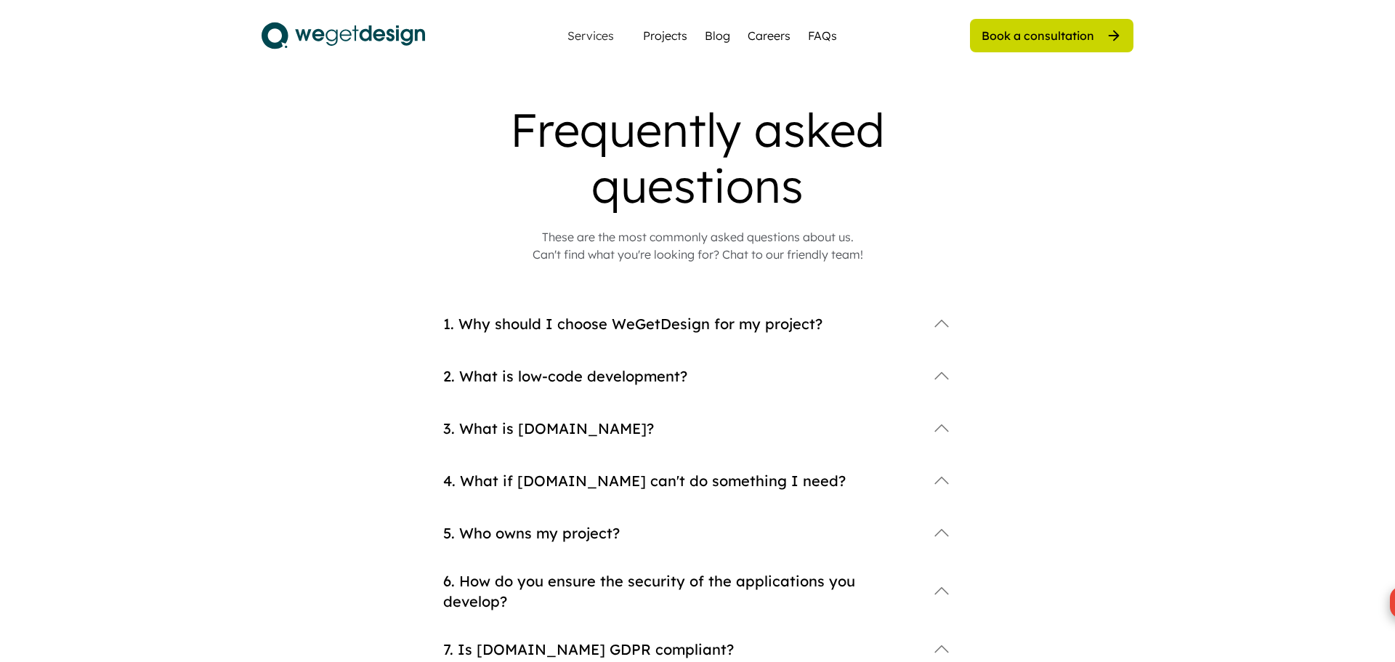
click at [934, 321] on icon at bounding box center [942, 324] width 20 height 20
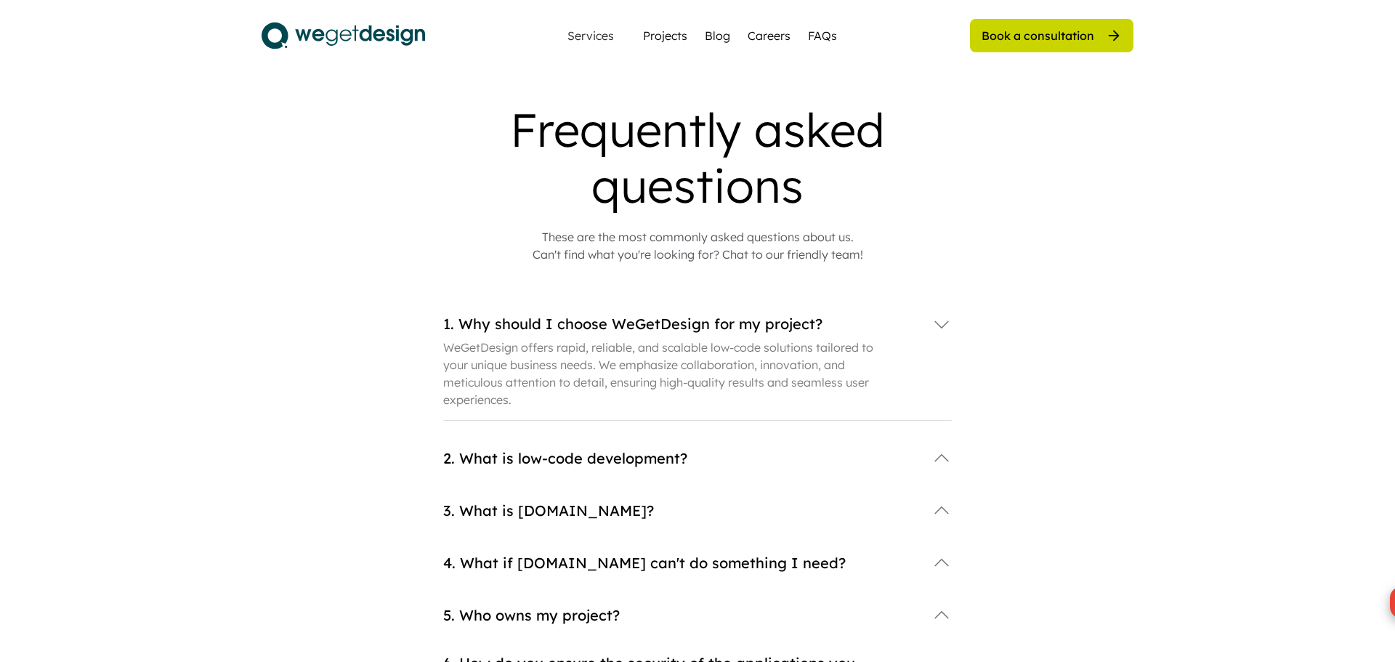
click at [940, 463] on icon at bounding box center [942, 458] width 20 height 20
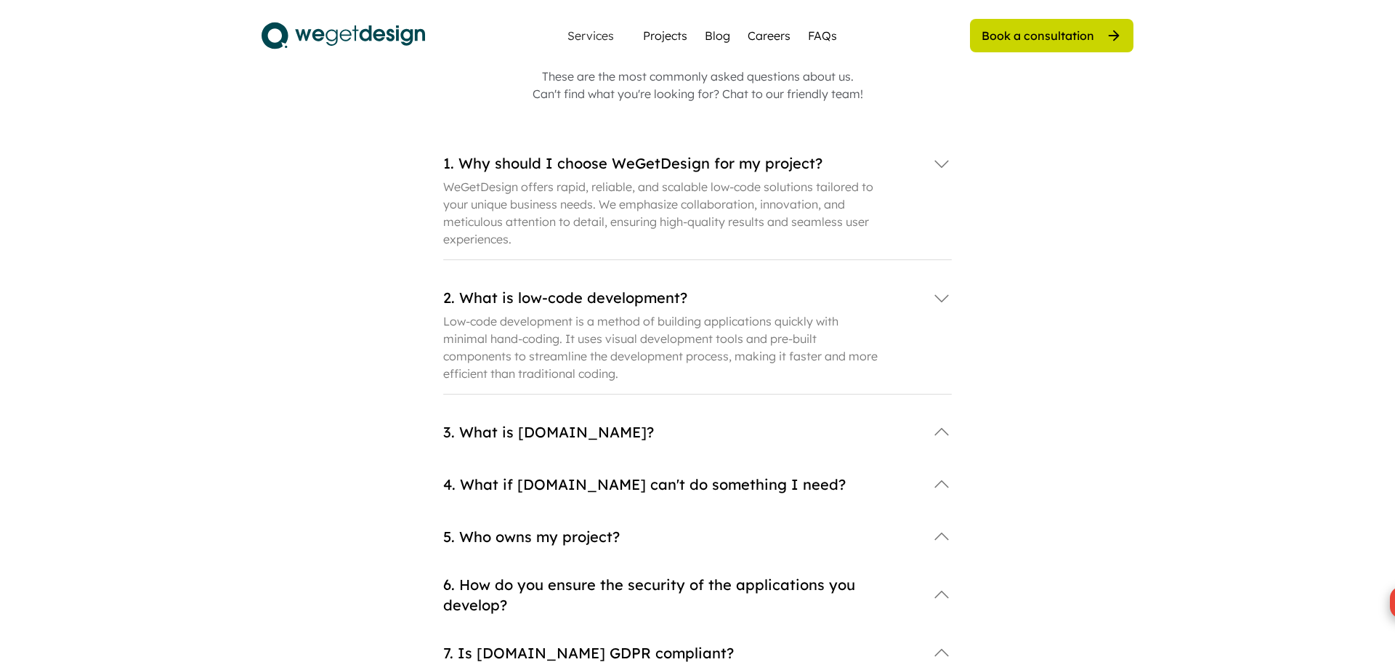
scroll to position [168, 0]
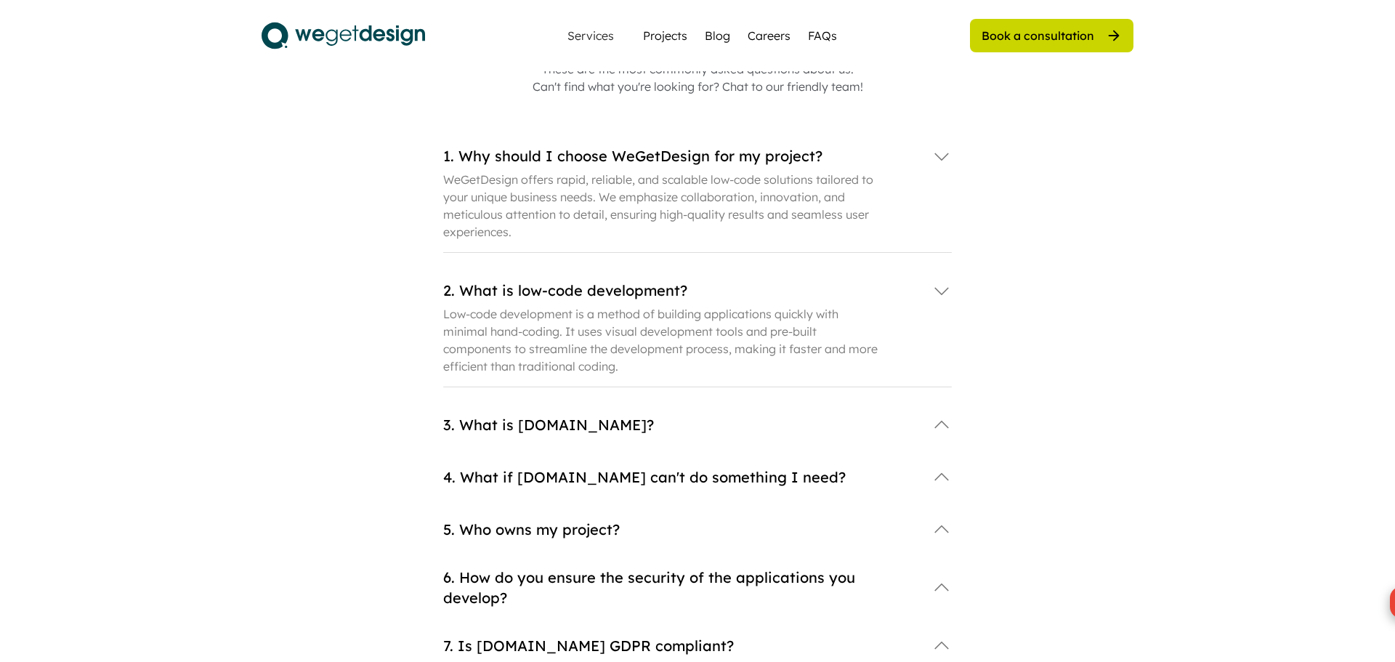
click at [937, 424] on icon at bounding box center [942, 425] width 20 height 20
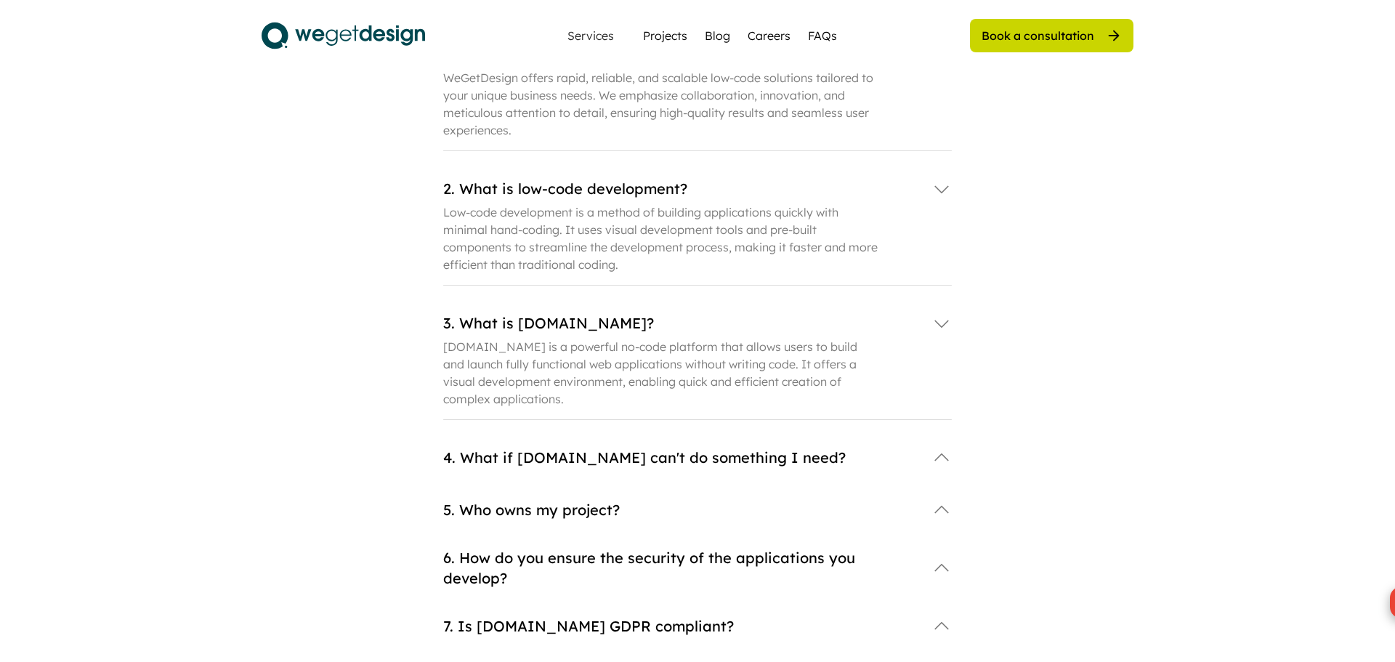
scroll to position [273, 0]
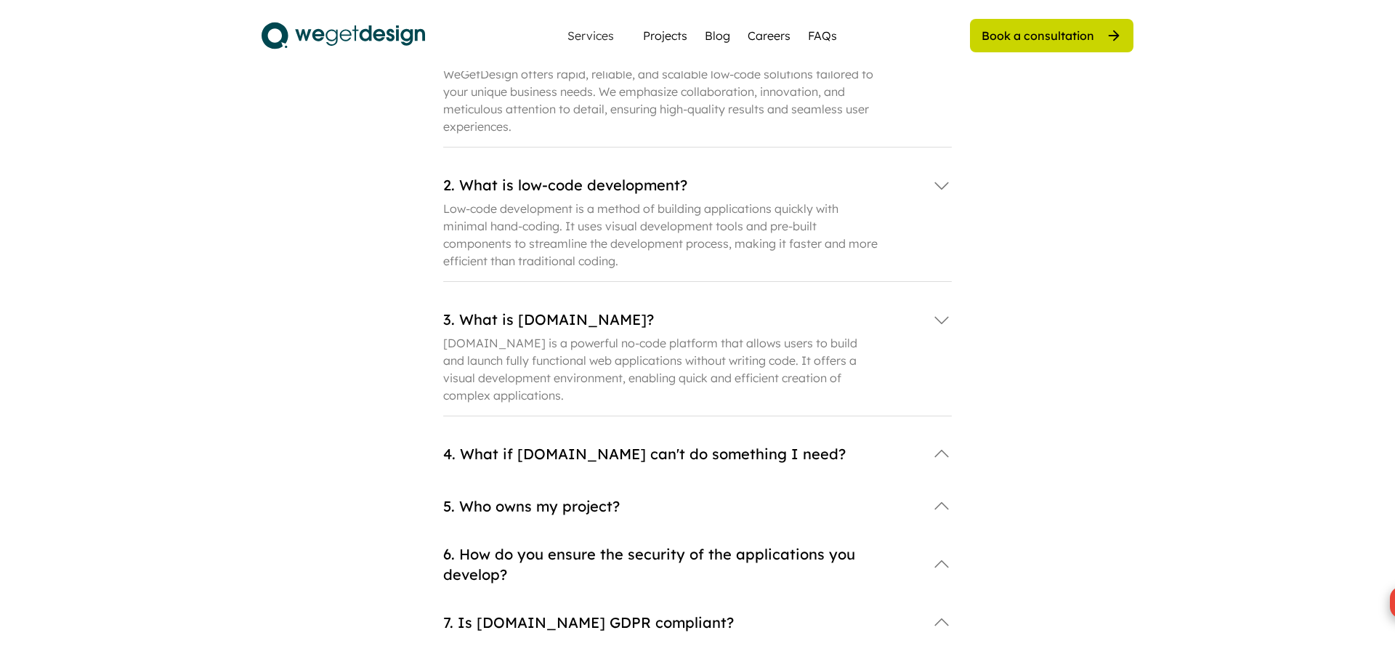
click at [543, 466] on div "4. What if Bubble.io can't do something I need?" at bounding box center [697, 454] width 509 height 29
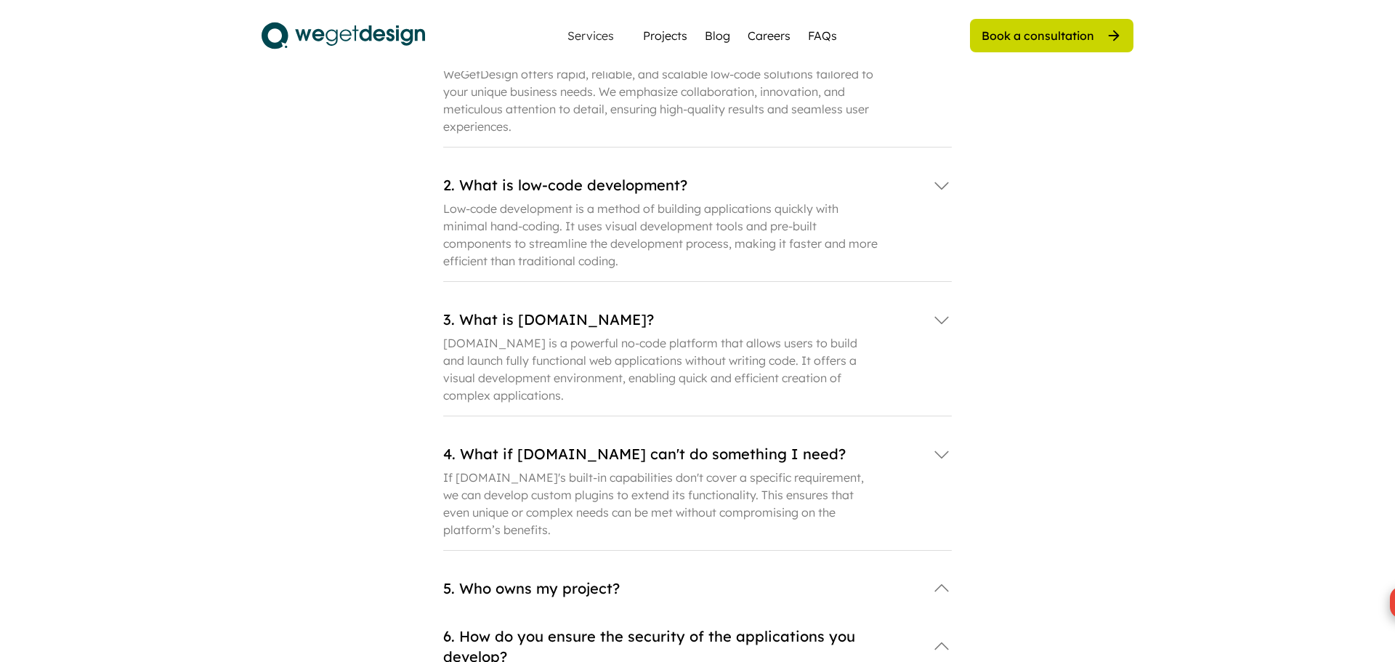
click at [493, 594] on div "5. Who owns my project?" at bounding box center [680, 588] width 474 height 20
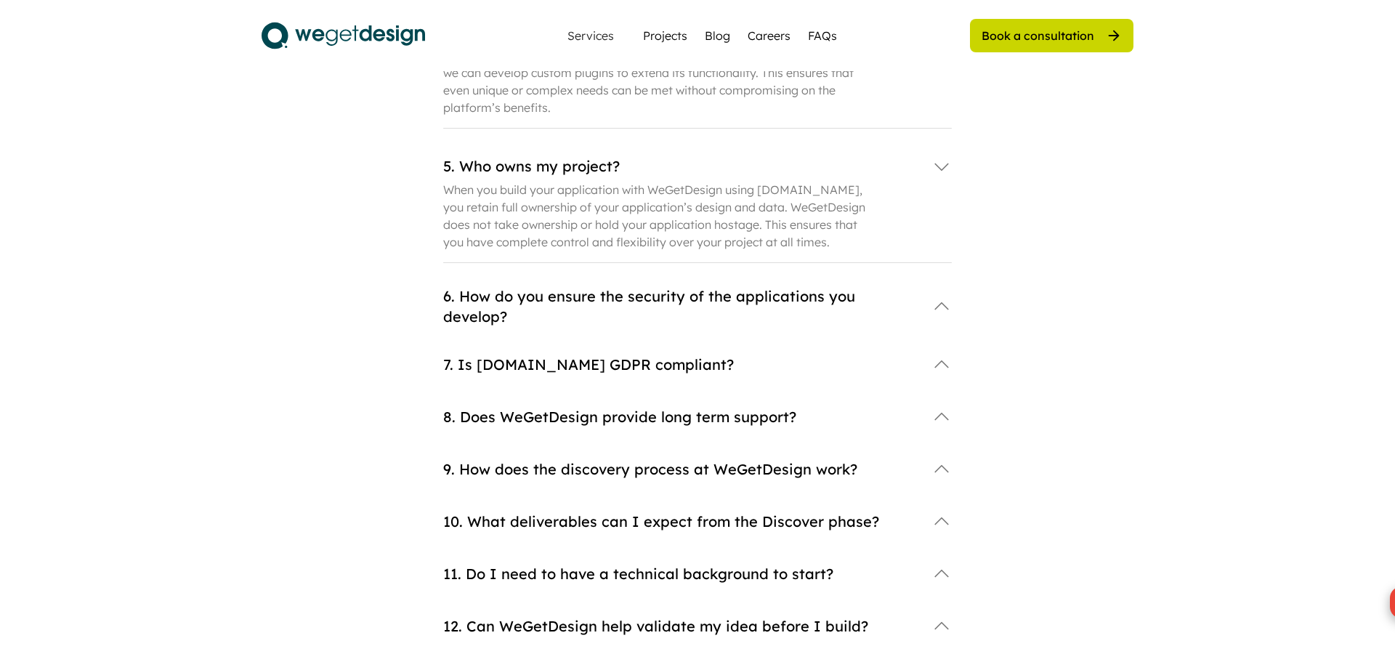
scroll to position [720, 0]
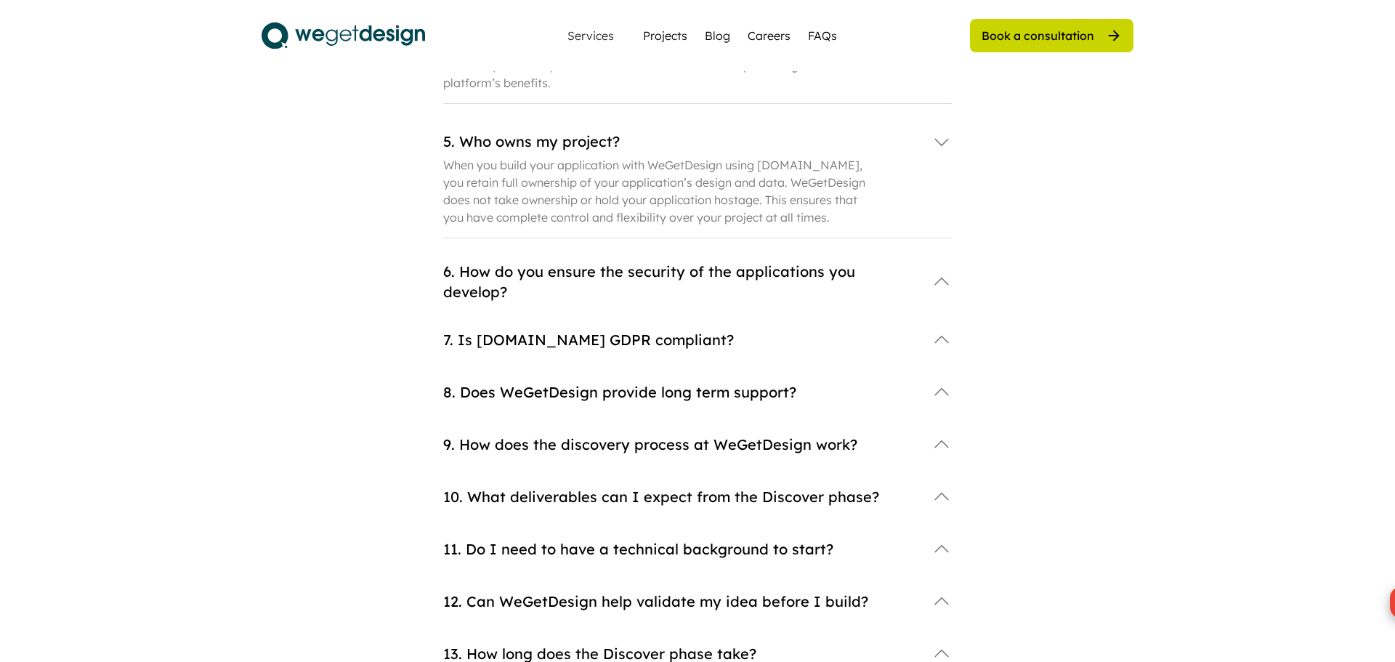
click at [533, 296] on div "6. How do you ensure the security of the applications you develop?" at bounding box center [697, 294] width 509 height 64
click at [537, 272] on div "6. How do you ensure the security of the applications you develop?" at bounding box center [680, 282] width 474 height 41
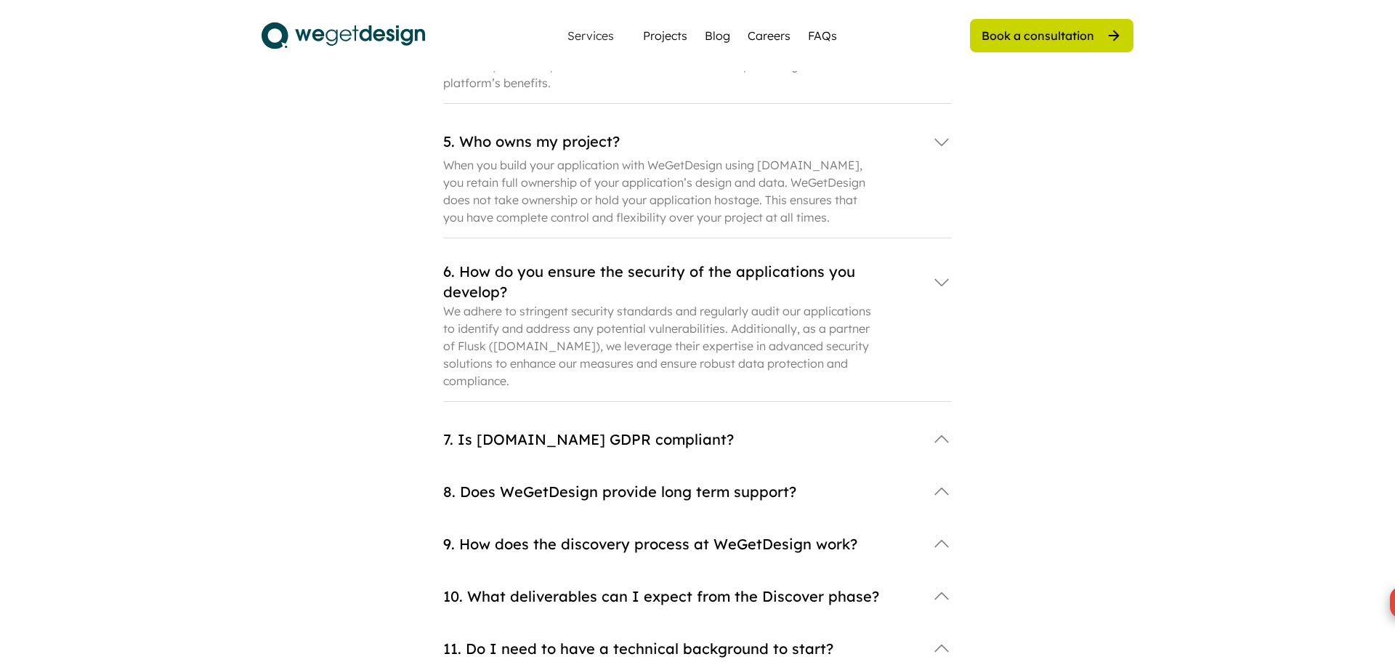
click at [504, 425] on div "7. Is Bubble.io GDPR compliant?" at bounding box center [697, 439] width 509 height 29
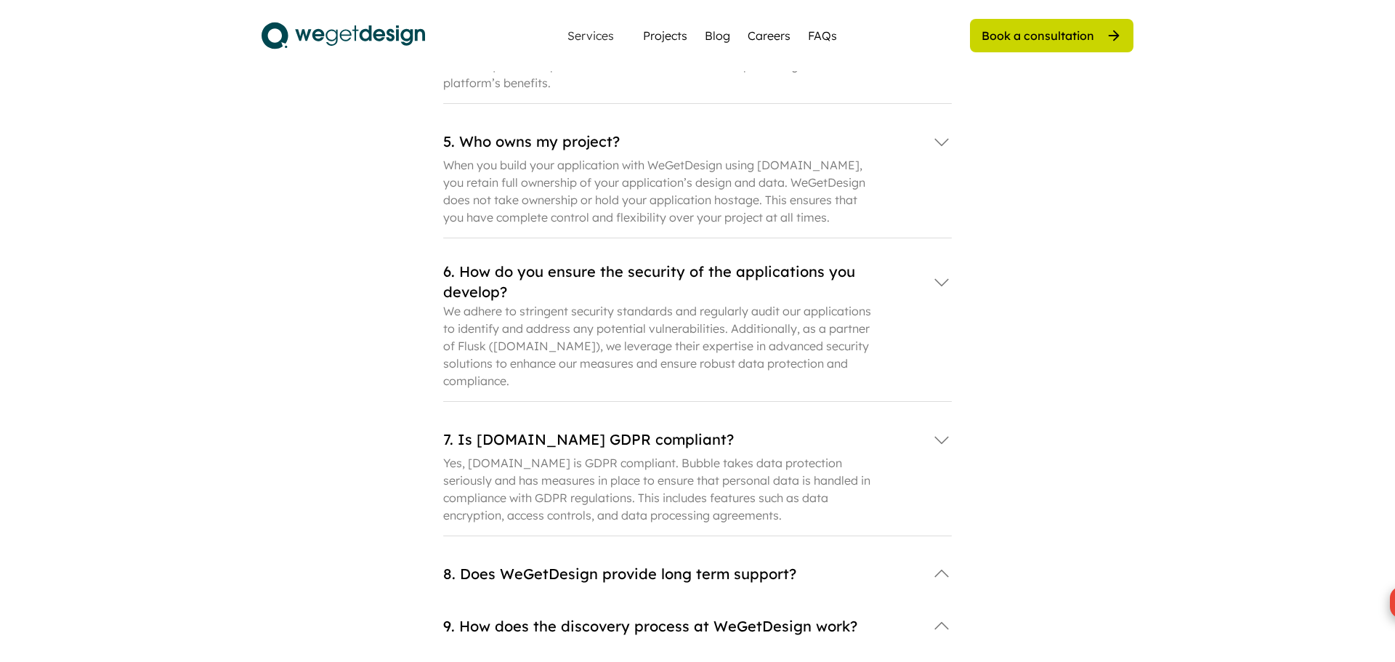
click at [501, 564] on div "8. Does WeGetDesign provide long term support?" at bounding box center [680, 574] width 474 height 20
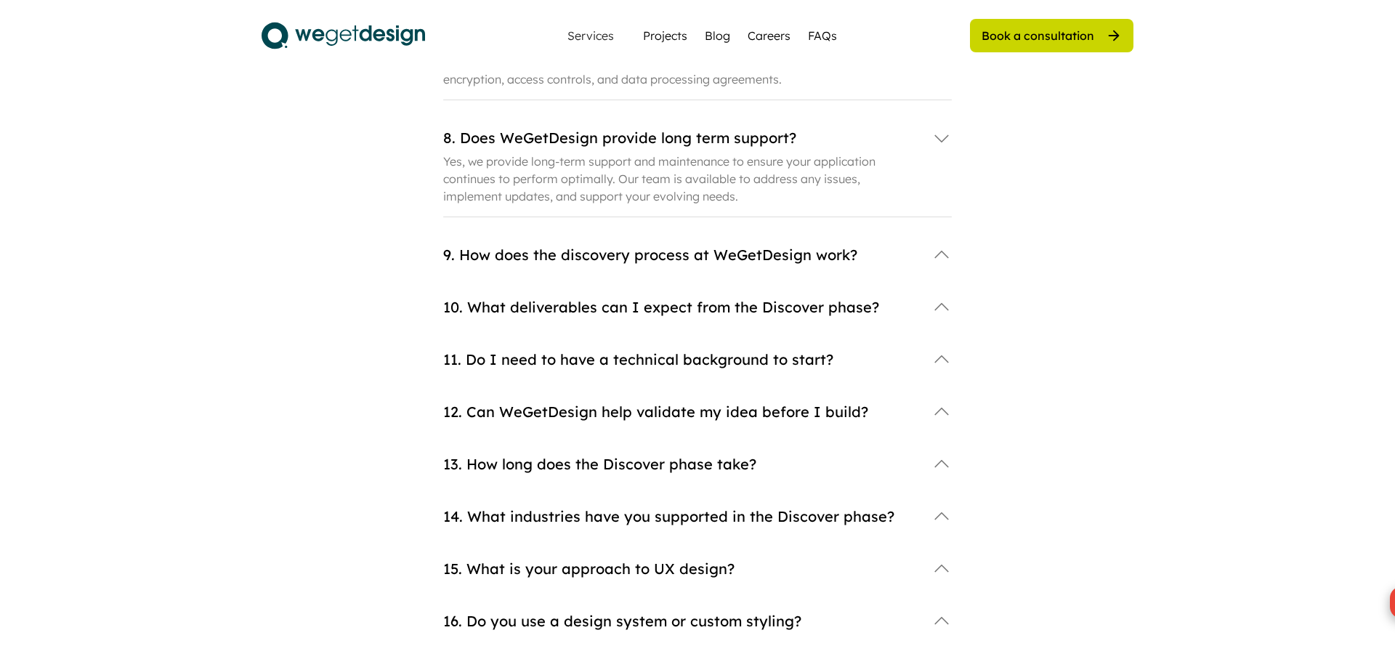
scroll to position [1357, 0]
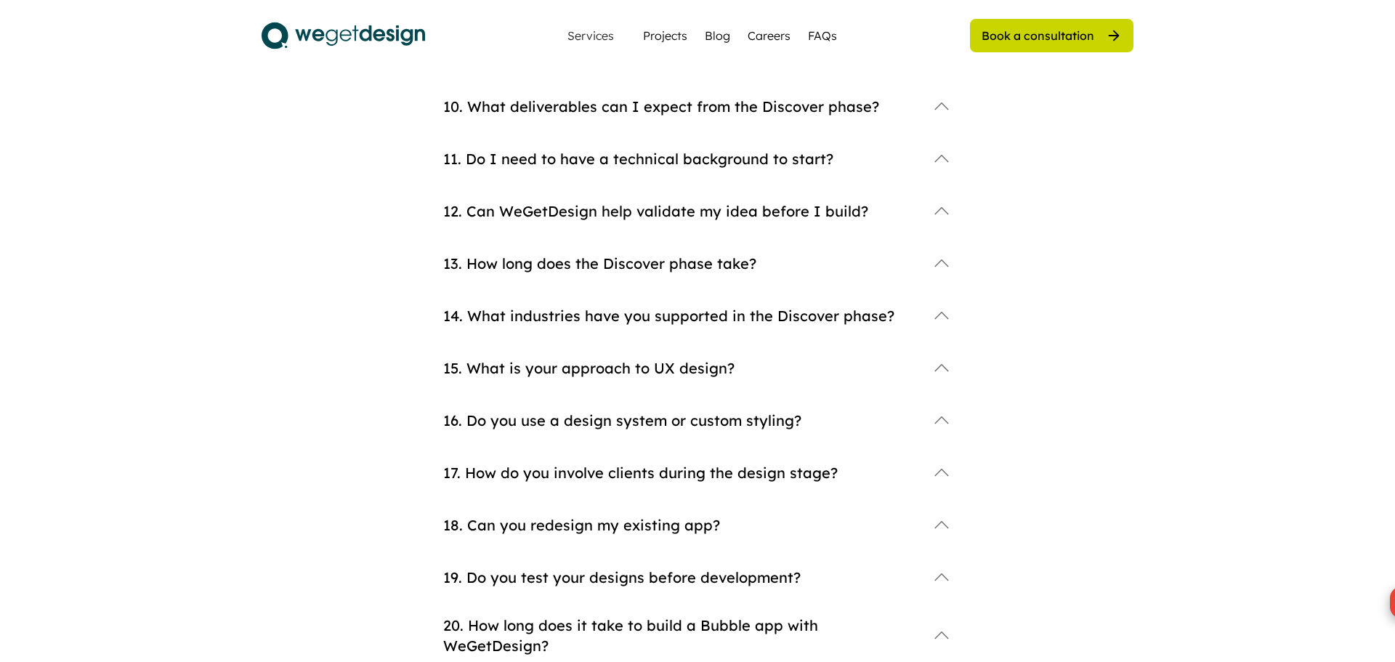
click at [543, 97] on div "10. What deliverables can I expect from the Discover phase?" at bounding box center [680, 107] width 474 height 20
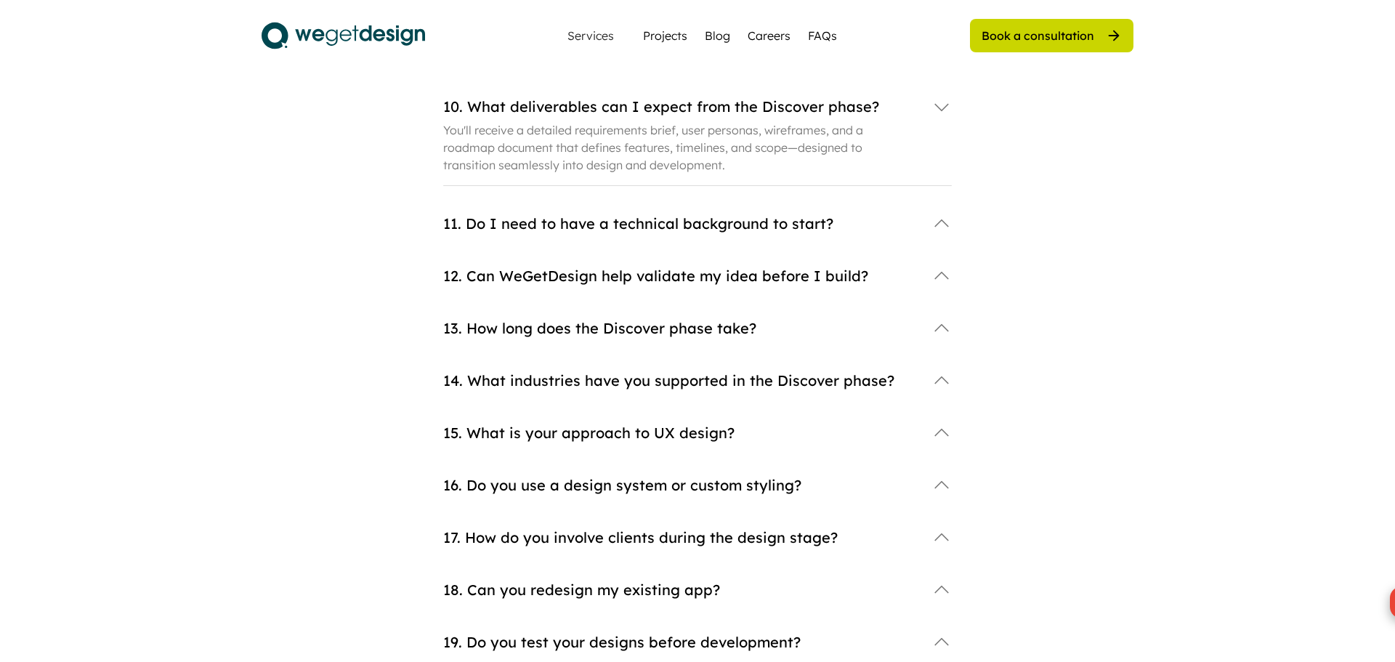
click at [544, 214] on div "11. Do I need to have a technical background to start?" at bounding box center [680, 224] width 474 height 20
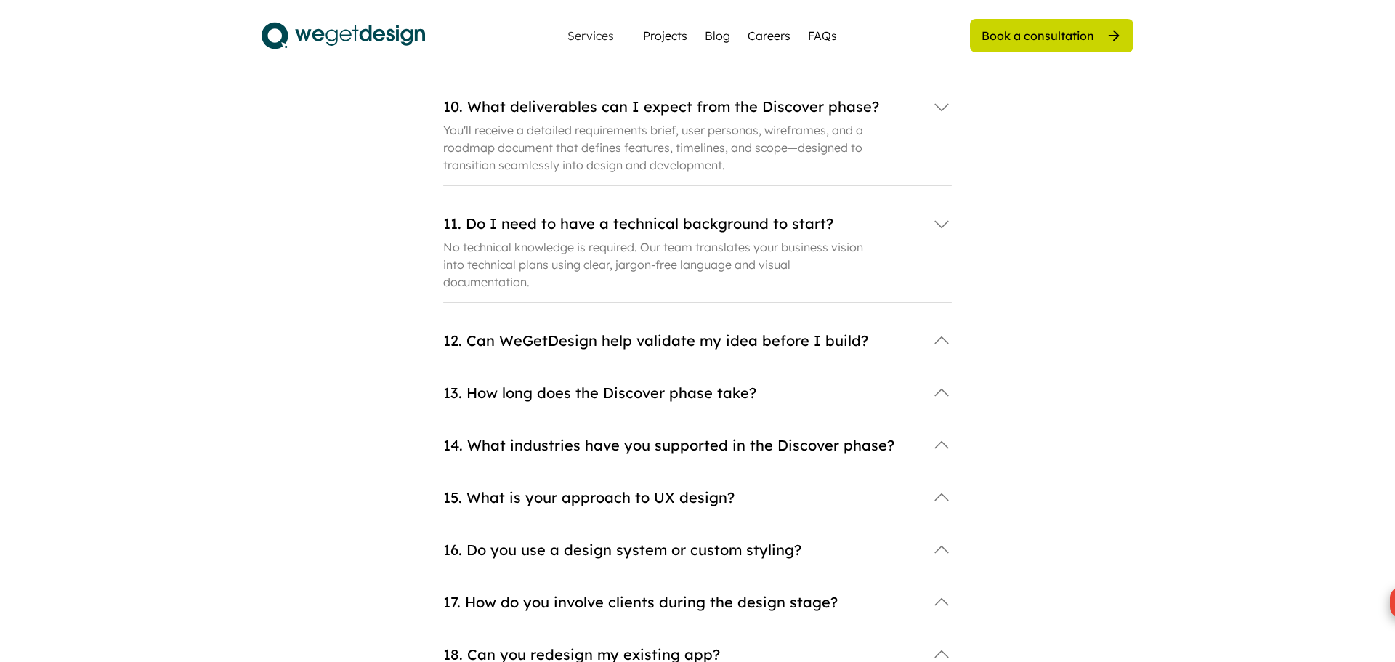
click at [535, 331] on div "12. Can WeGetDesign help validate my idea before I build?" at bounding box center [680, 341] width 474 height 20
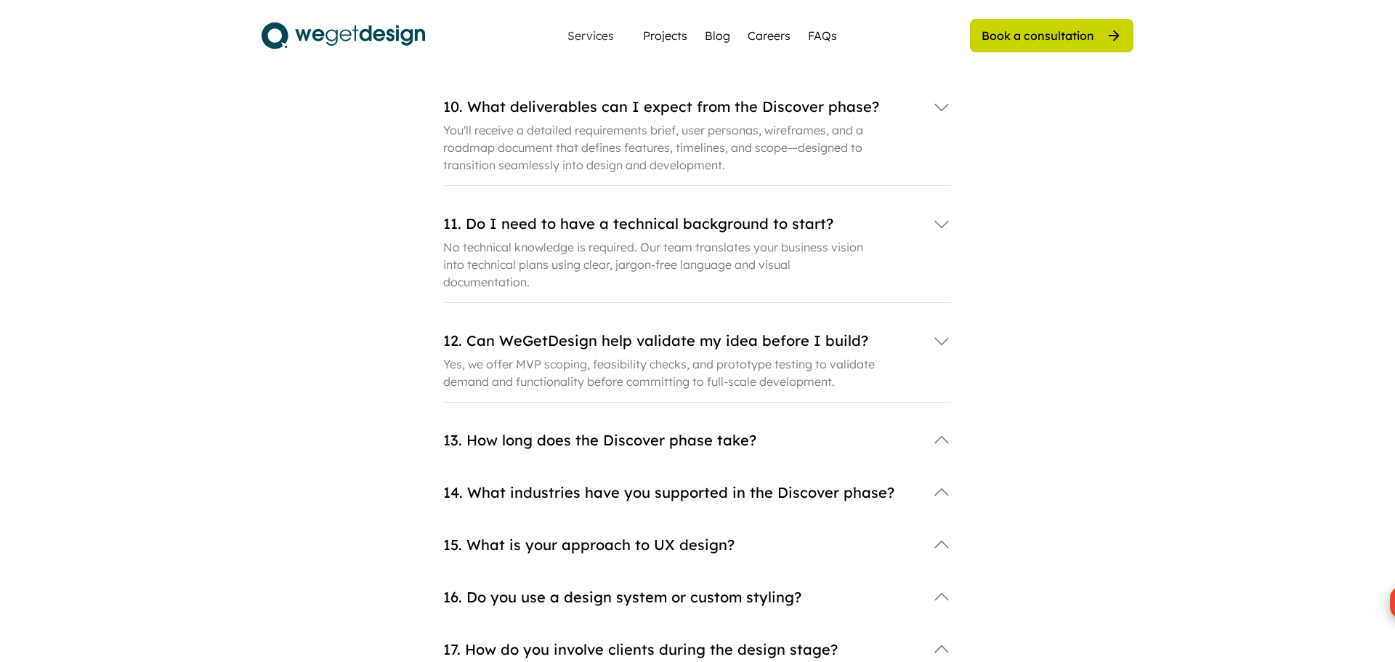
click at [516, 430] on div "13. How long does the Discover phase take?" at bounding box center [680, 440] width 474 height 20
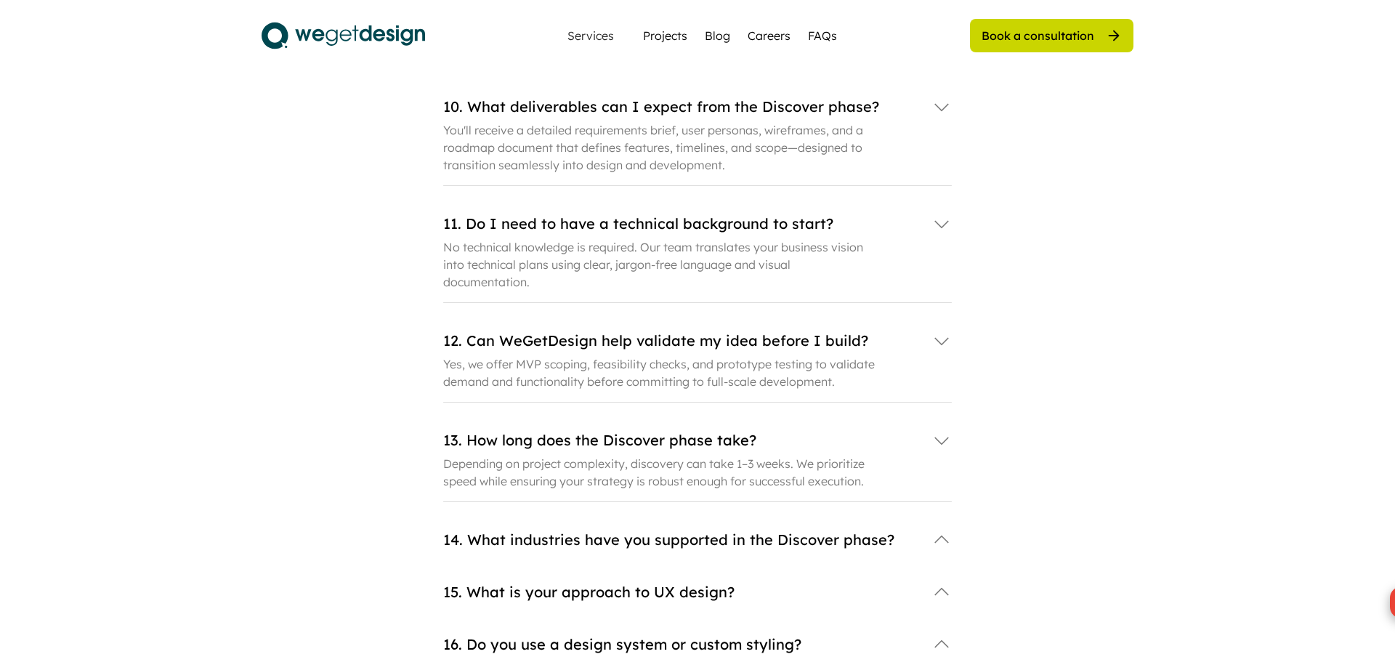
click at [512, 530] on div "14. What industries have you supported in the Discover phase?" at bounding box center [680, 540] width 474 height 20
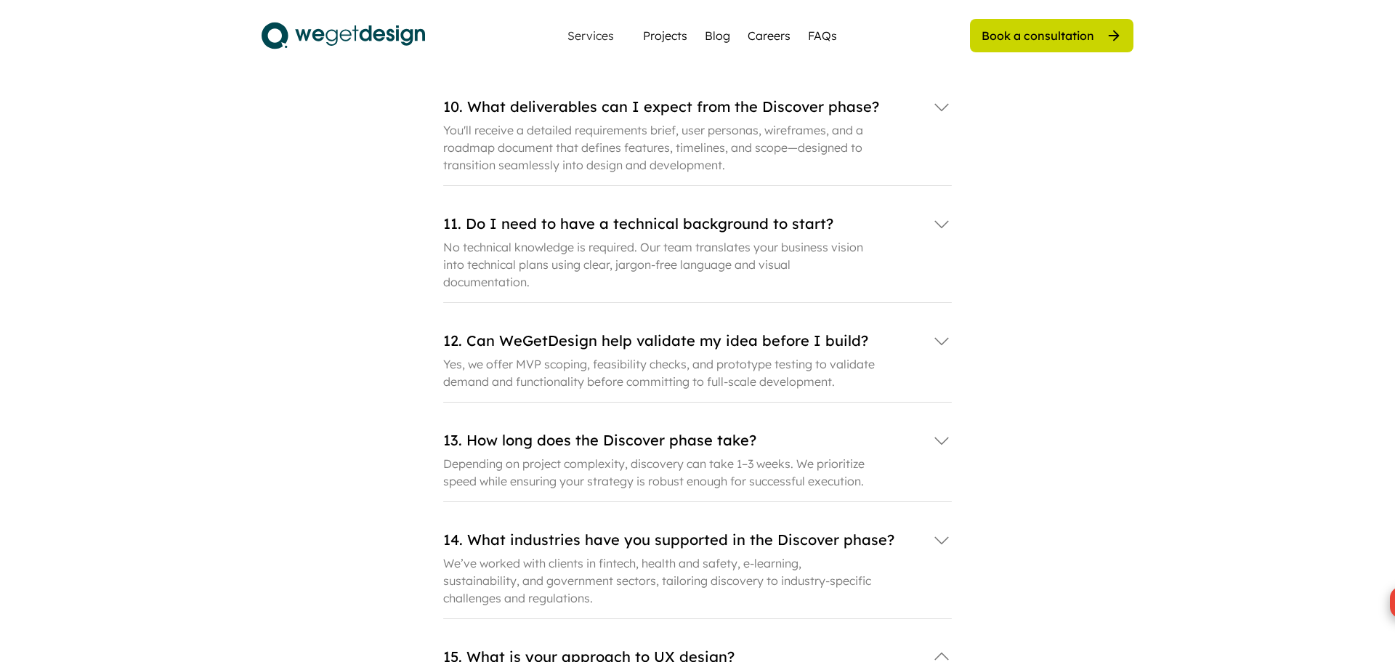
click at [509, 647] on div "15. What is your approach to UX design?" at bounding box center [680, 657] width 474 height 20
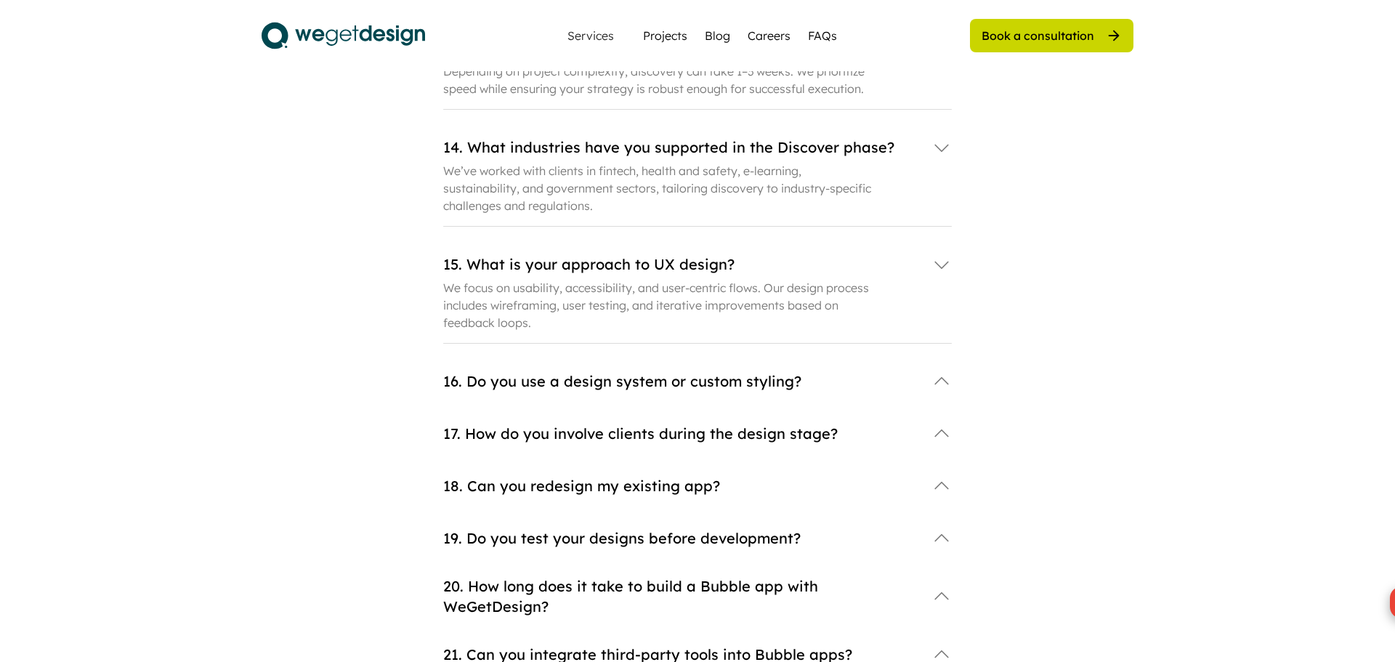
scroll to position [1865, 0]
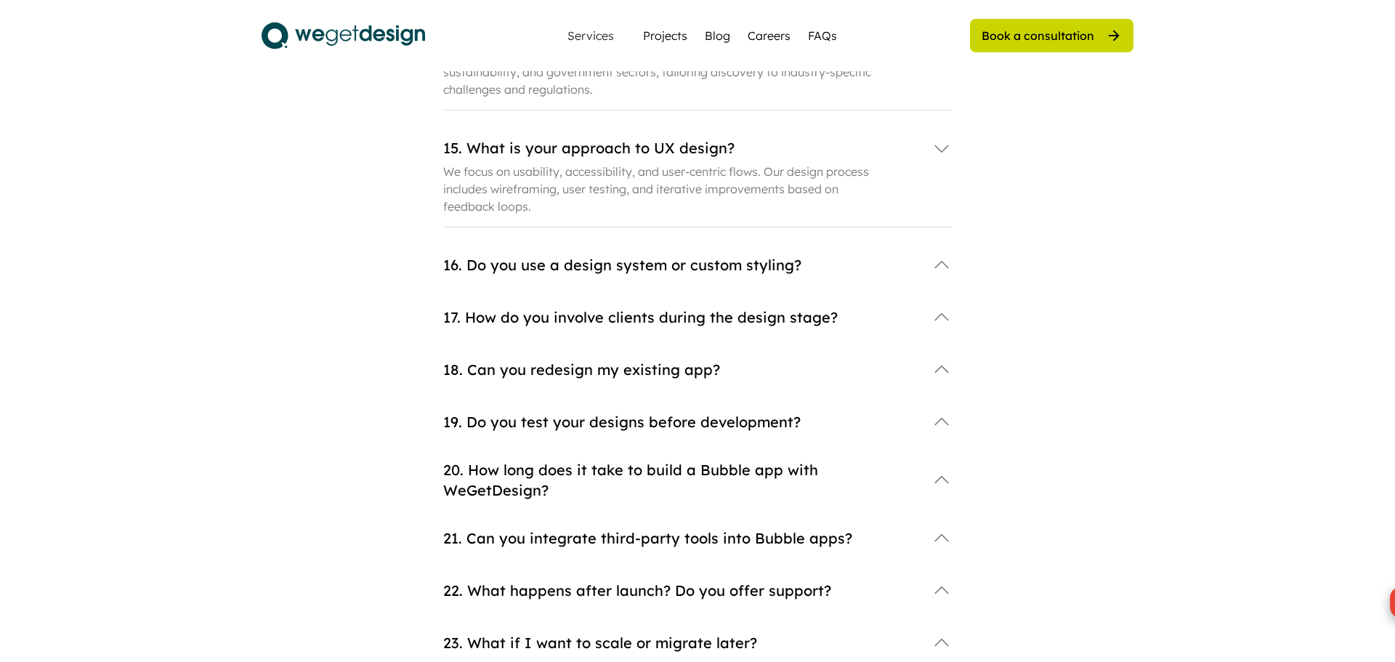
click at [549, 214] on div "15. What is your approach to UX design? We focus on usability, accessibility, a…" at bounding box center [697, 192] width 509 height 117
click at [542, 255] on div "16. Do you use a design system or custom styling?" at bounding box center [680, 265] width 474 height 20
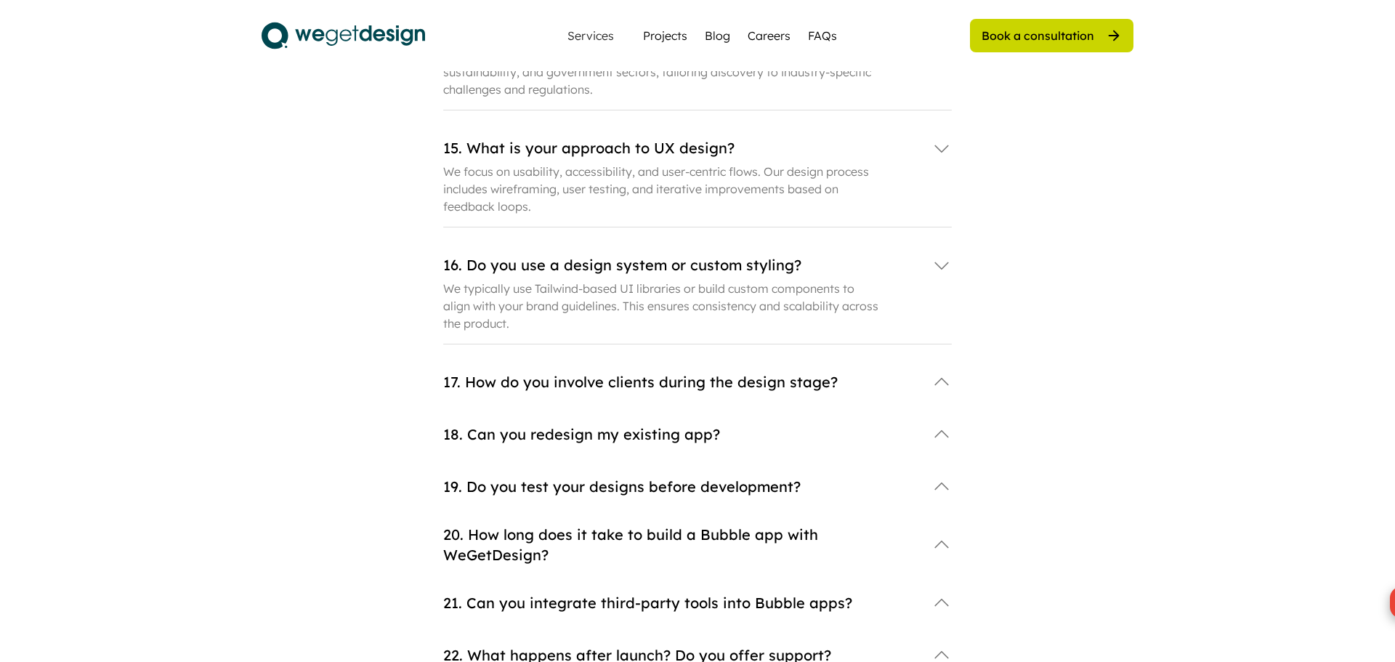
click at [521, 372] on div "17. How do you involve clients during the design stage?" at bounding box center [680, 382] width 474 height 20
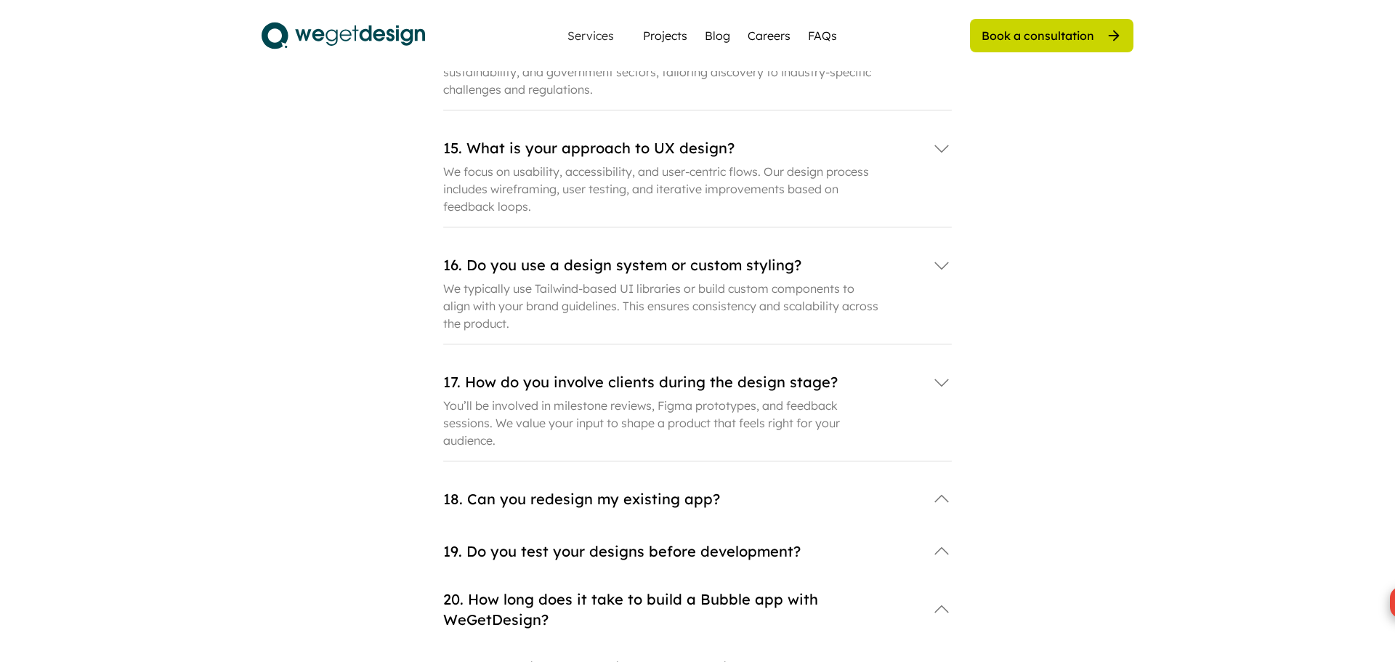
click at [496, 541] on div "19. Do you test your designs before development?" at bounding box center [680, 551] width 474 height 20
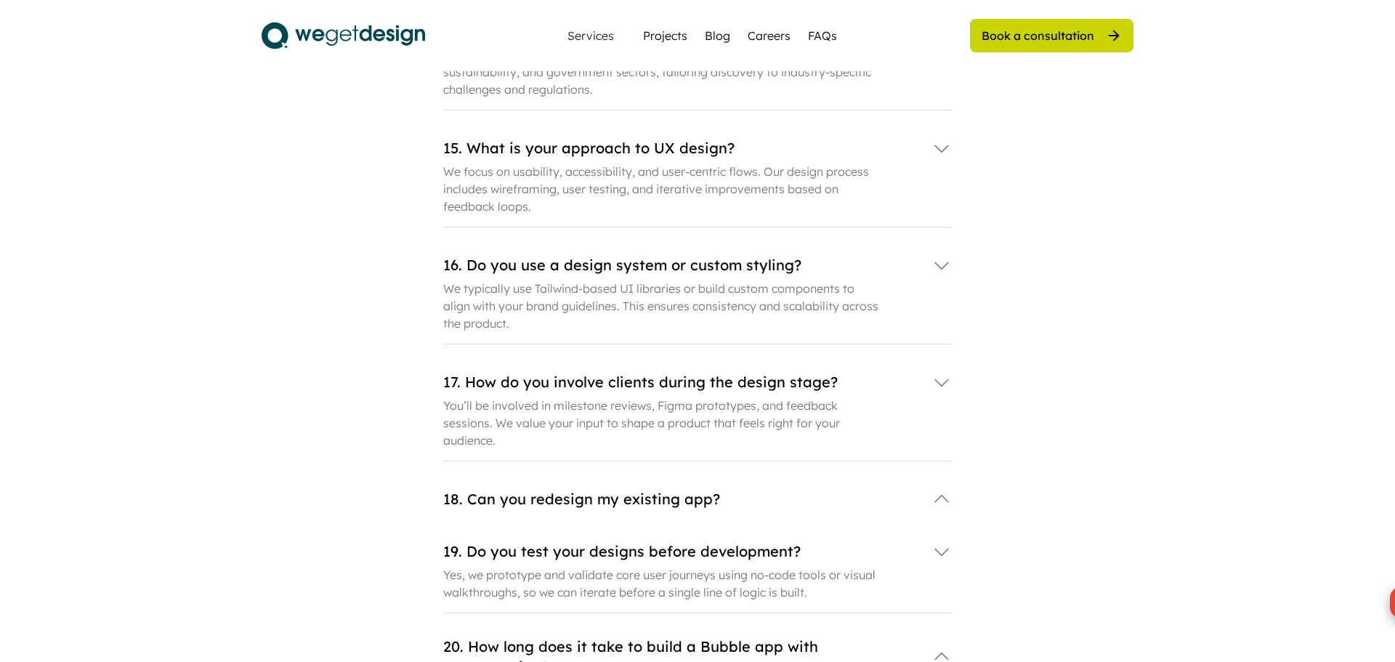
click at [495, 489] on div "18. Can you redesign my existing app?" at bounding box center [680, 499] width 474 height 20
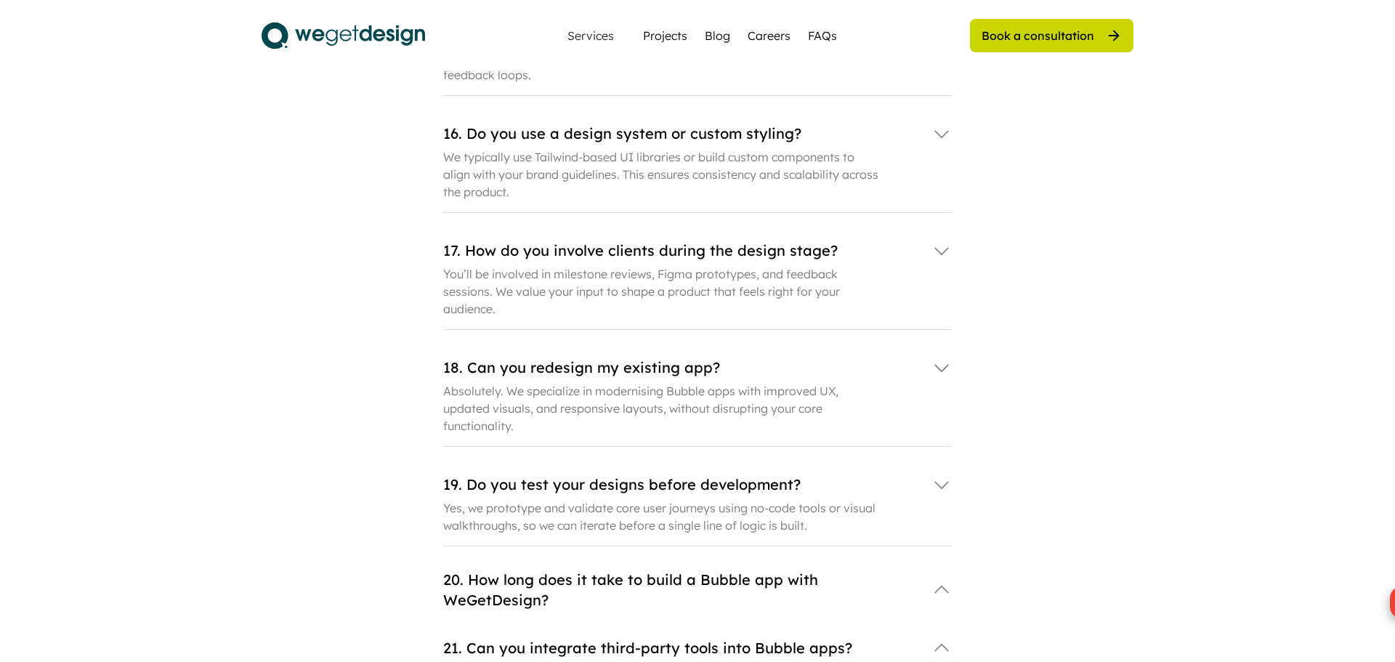
scroll to position [2168, 0]
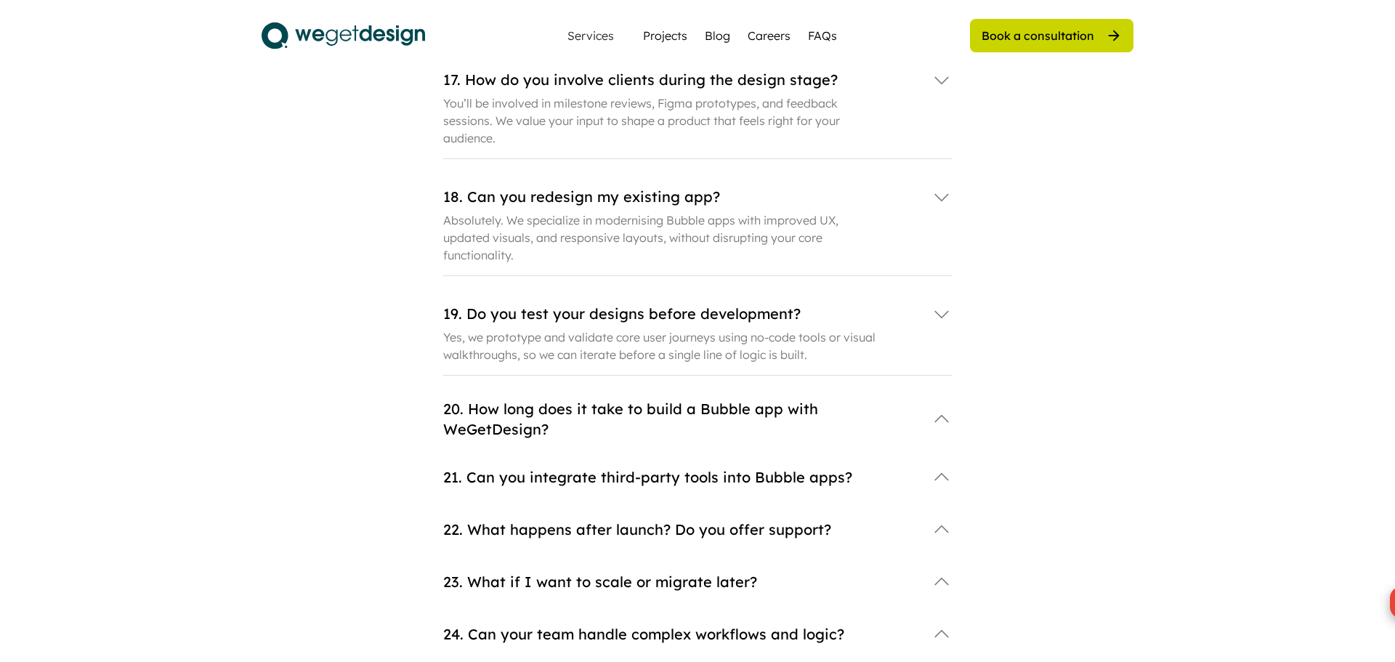
click at [514, 399] on div "20. How long does it take to build a Bubble app with WeGetDesign?" at bounding box center [680, 419] width 474 height 41
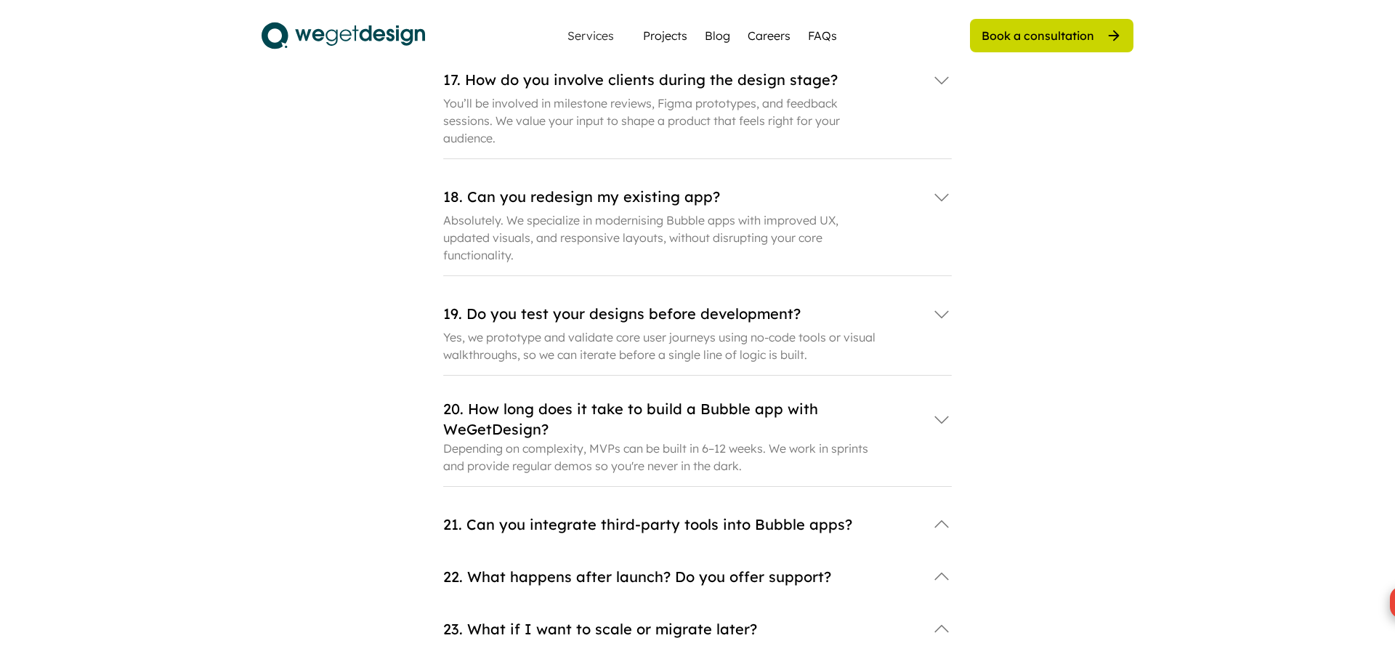
click at [492, 510] on div "21. Can you integrate third-party tools into Bubble apps?" at bounding box center [697, 524] width 509 height 29
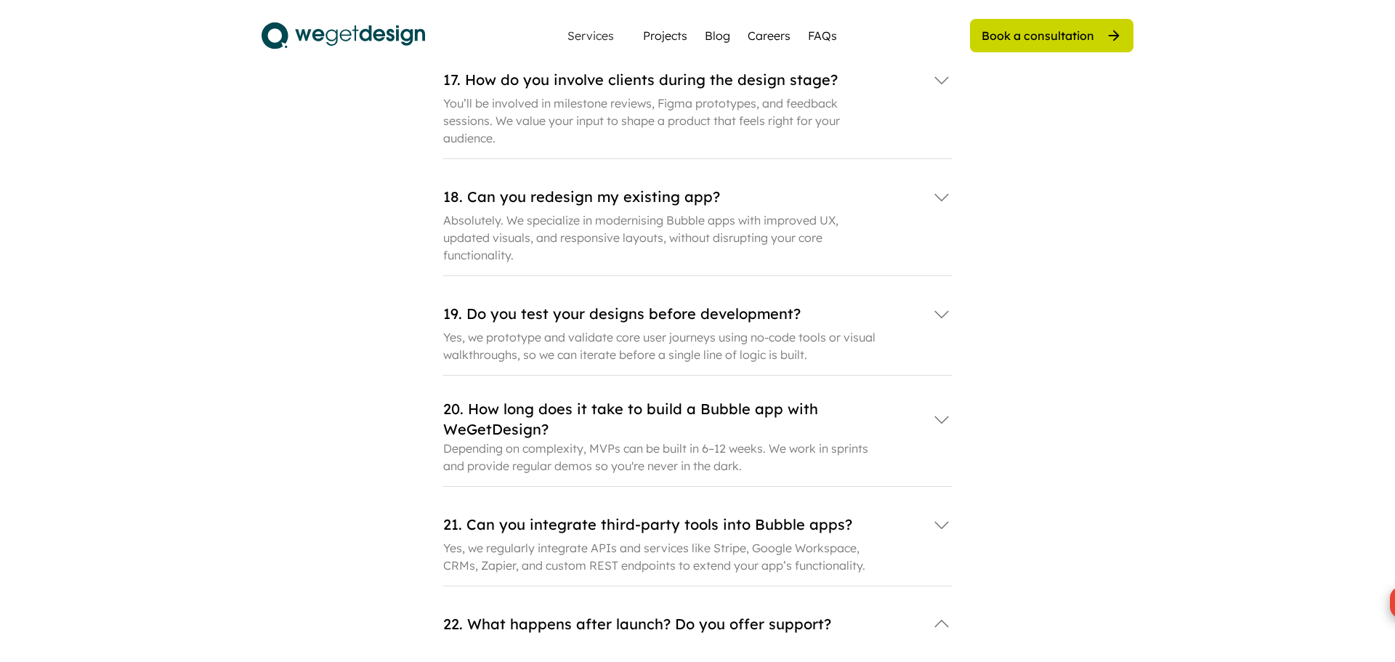
click at [485, 610] on div "22. What happens after launch? Do you offer support?" at bounding box center [697, 624] width 509 height 29
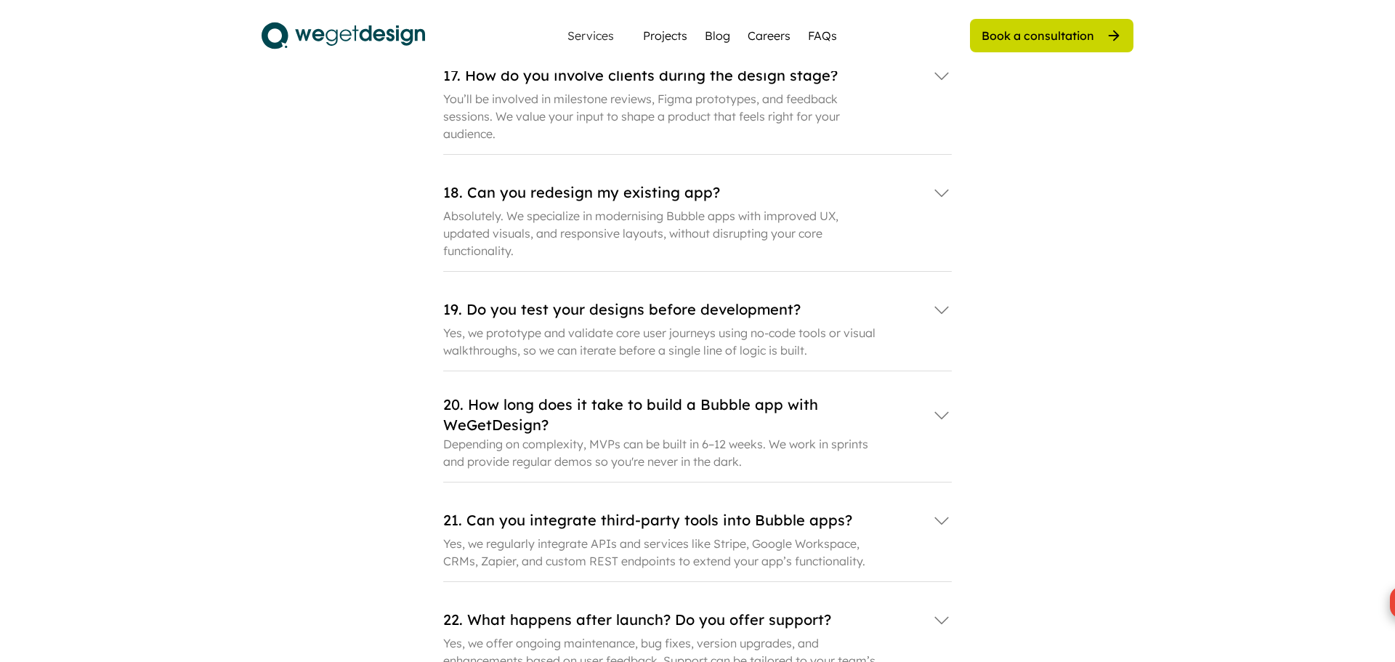
scroll to position [2375, 0]
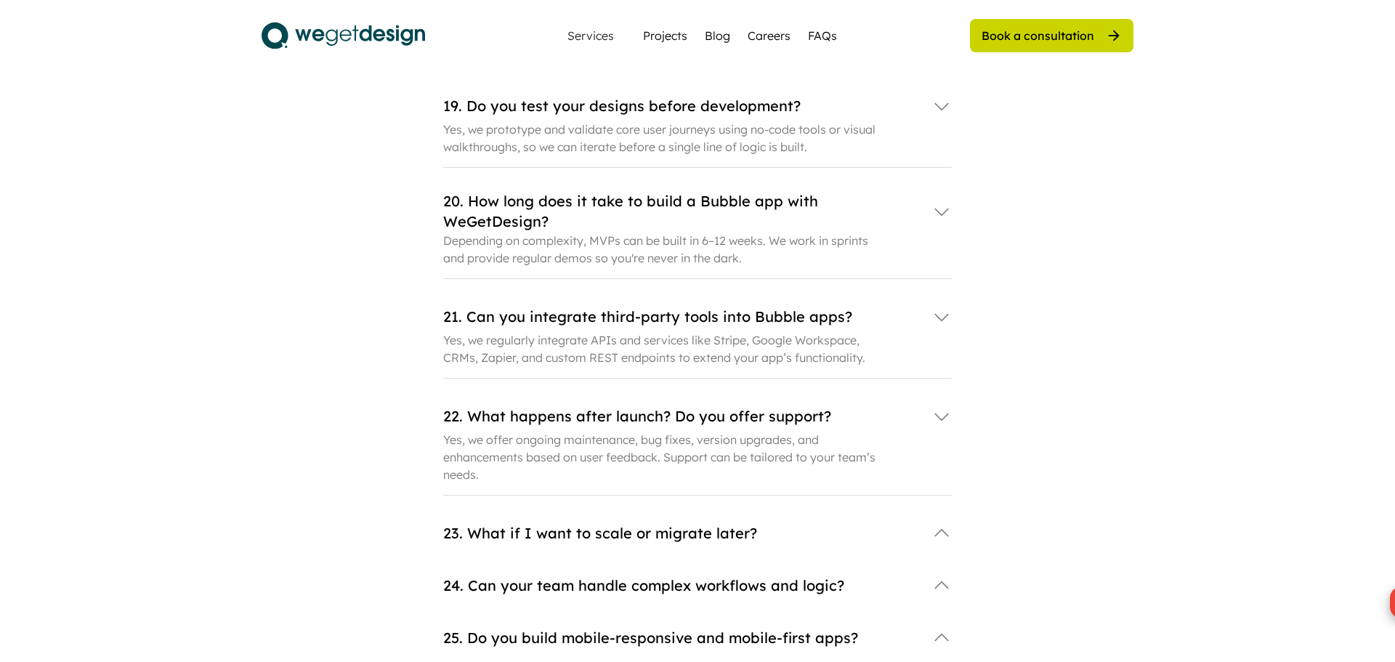
click at [493, 523] on div "23. What if I want to scale or migrate later?" at bounding box center [680, 533] width 474 height 20
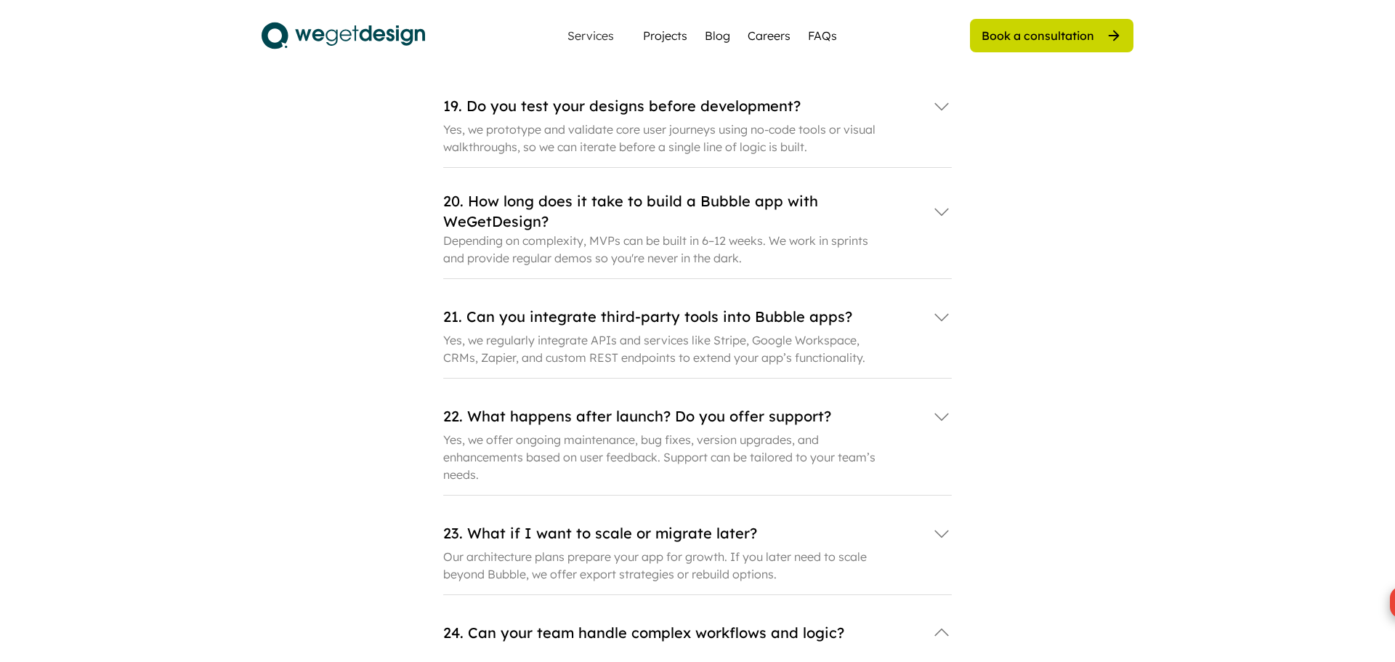
click at [501, 623] on div "24. Can your team handle complex workflows and logic?" at bounding box center [680, 633] width 474 height 20
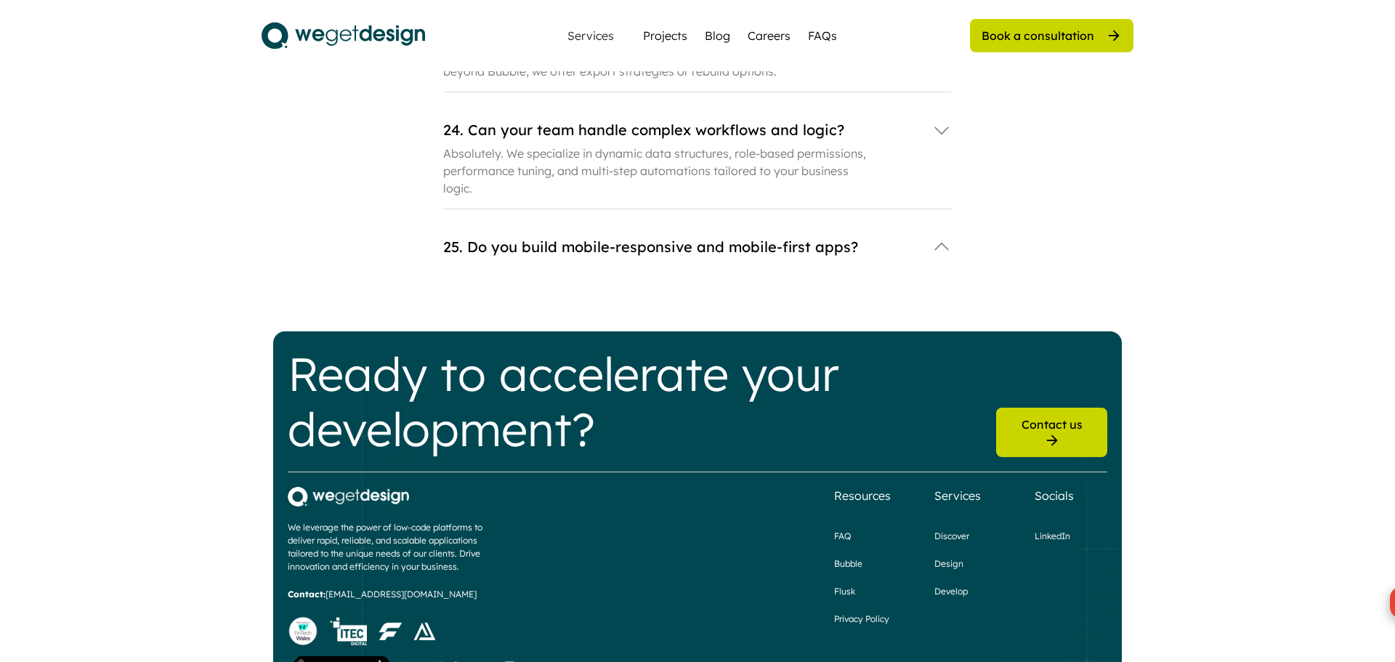
click at [511, 120] on div "24. Can your team handle complex workflows and logic?" at bounding box center [680, 130] width 474 height 20
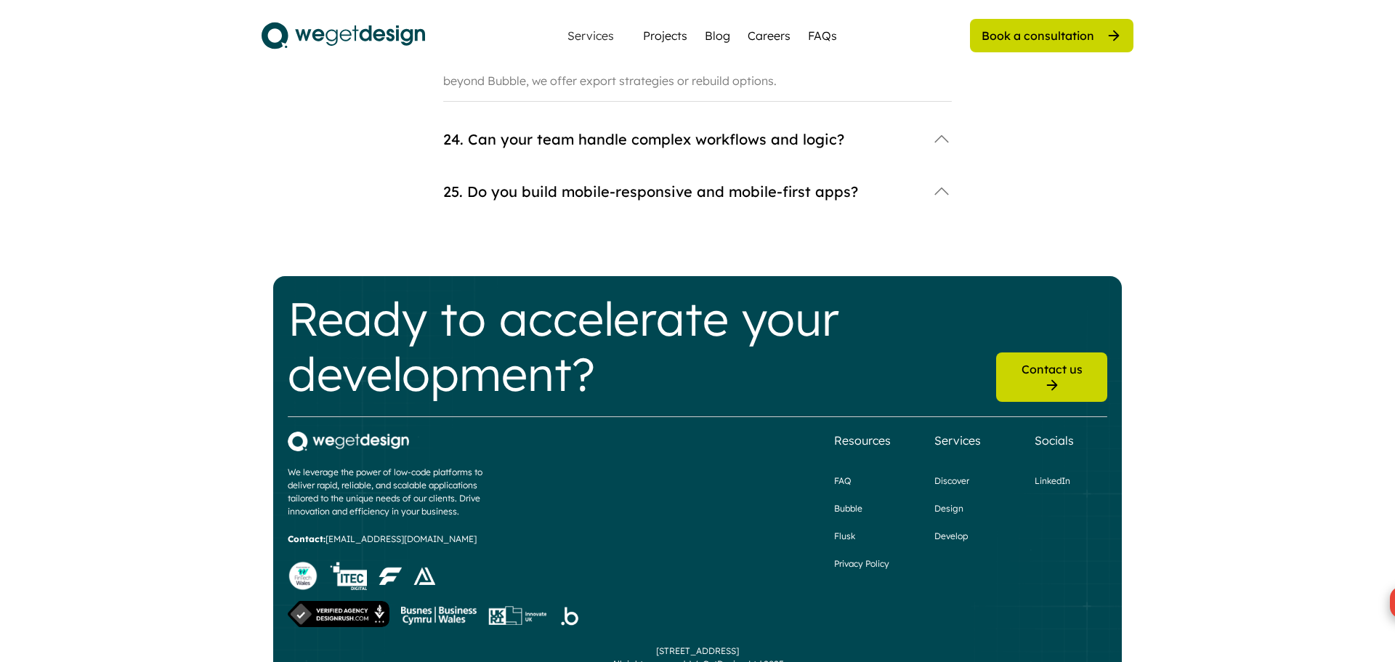
click at [528, 177] on div "25. Do you build mobile-responsive and mobile-first apps?" at bounding box center [697, 203] width 509 height 52
click at [528, 182] on div "25. Do you build mobile-responsive and mobile-first apps?" at bounding box center [680, 192] width 474 height 20
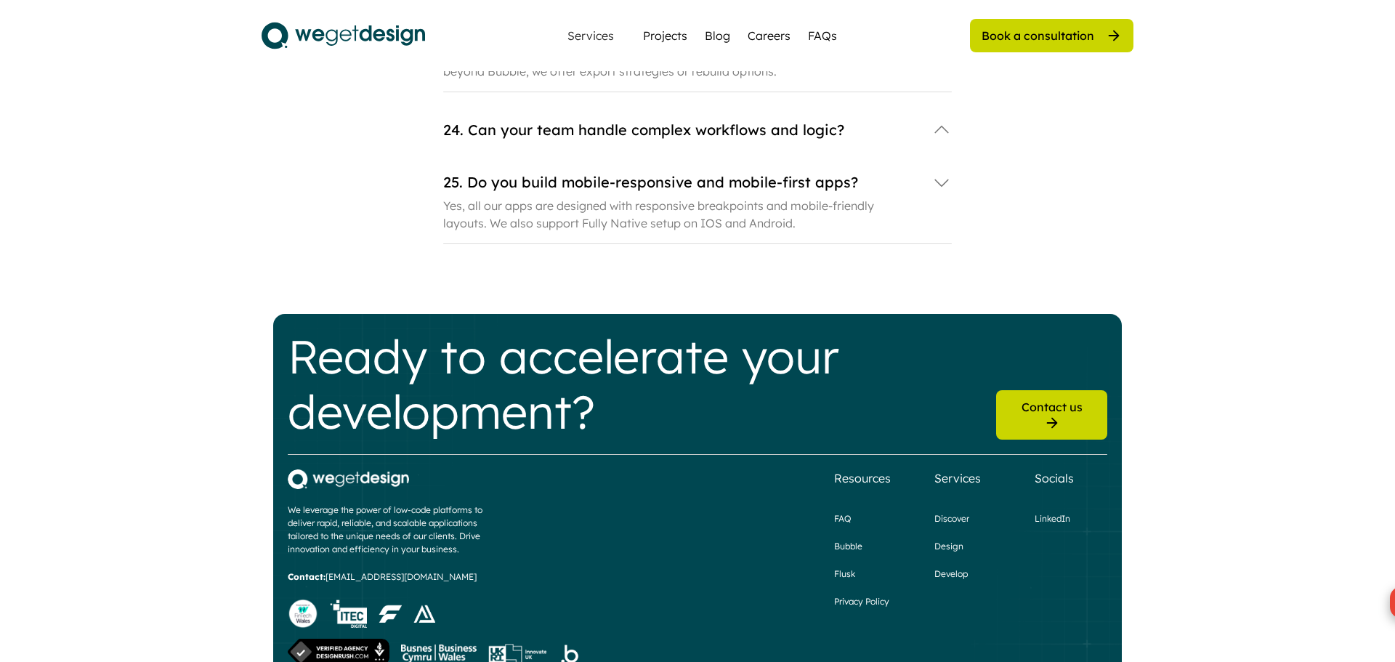
click at [530, 116] on div "24. Can your team handle complex workflows and logic?" at bounding box center [697, 130] width 509 height 29
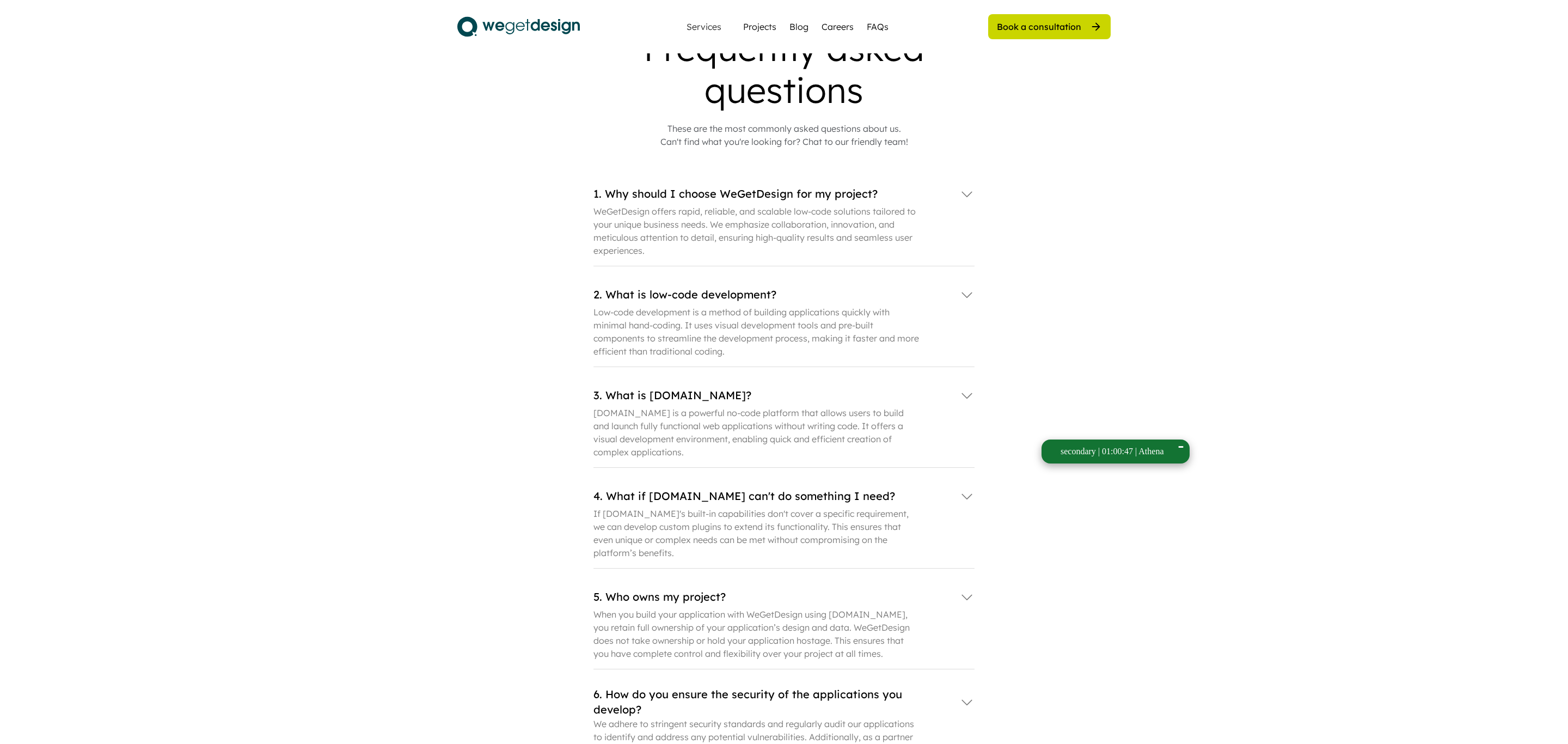
scroll to position [0, 0]
